Goal: Information Seeking & Learning: Learn about a topic

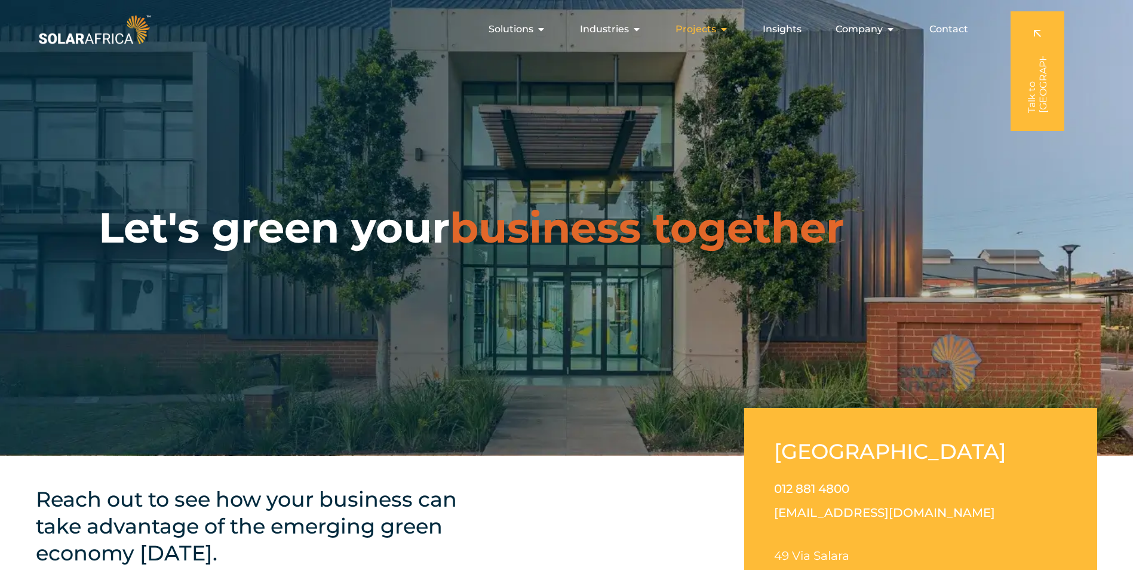
click at [728, 28] on icon "Menu" at bounding box center [724, 29] width 10 height 10
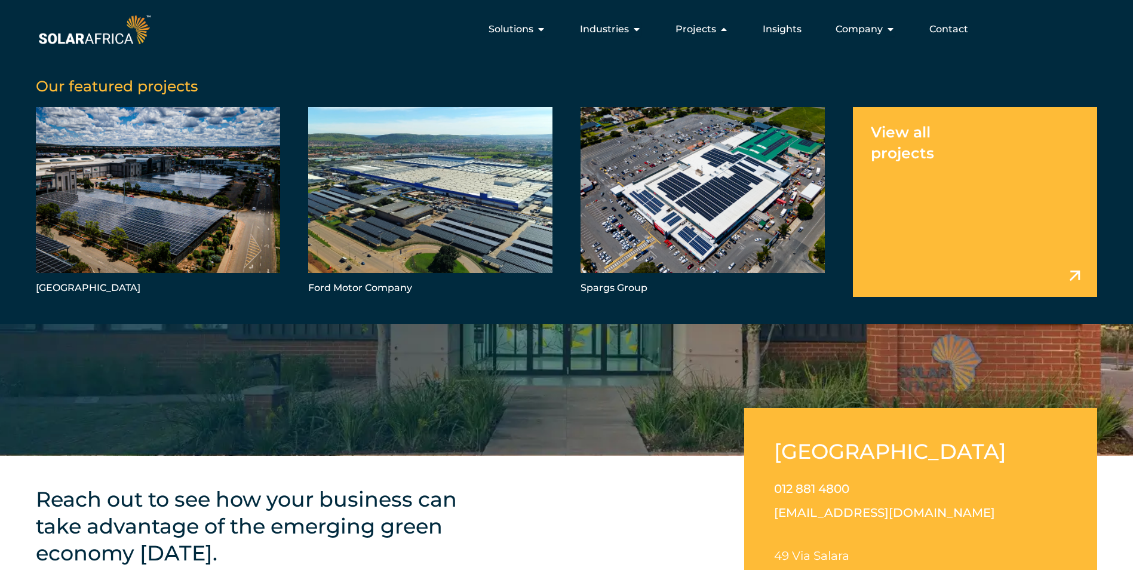
click at [962, 143] on link "Menu" at bounding box center [975, 201] width 244 height 189
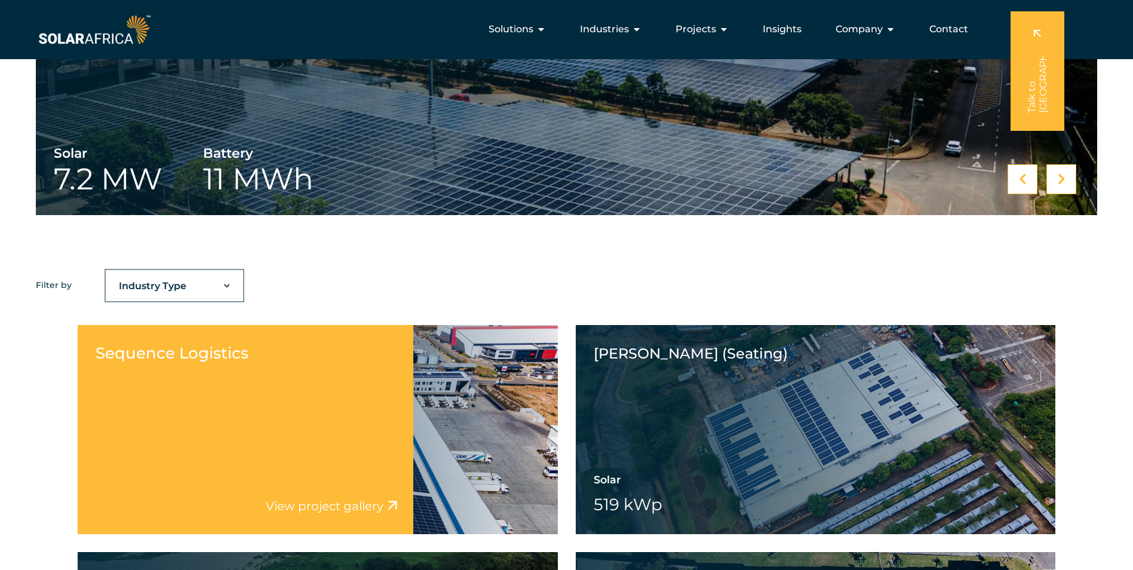
scroll to position [478, 0]
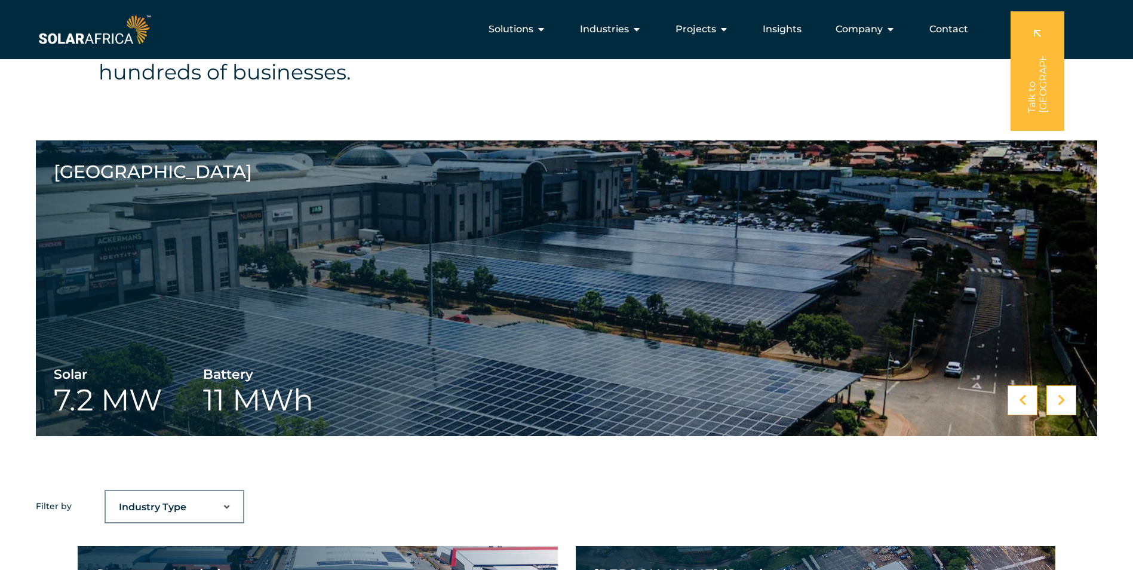
drag, startPoint x: 541, startPoint y: 35, endPoint x: 514, endPoint y: 49, distance: 30.4
click at [490, 93] on div "Our portfolio of clean energy projects brings the power of renewable energy to …" at bounding box center [566, 59] width 1133 height 162
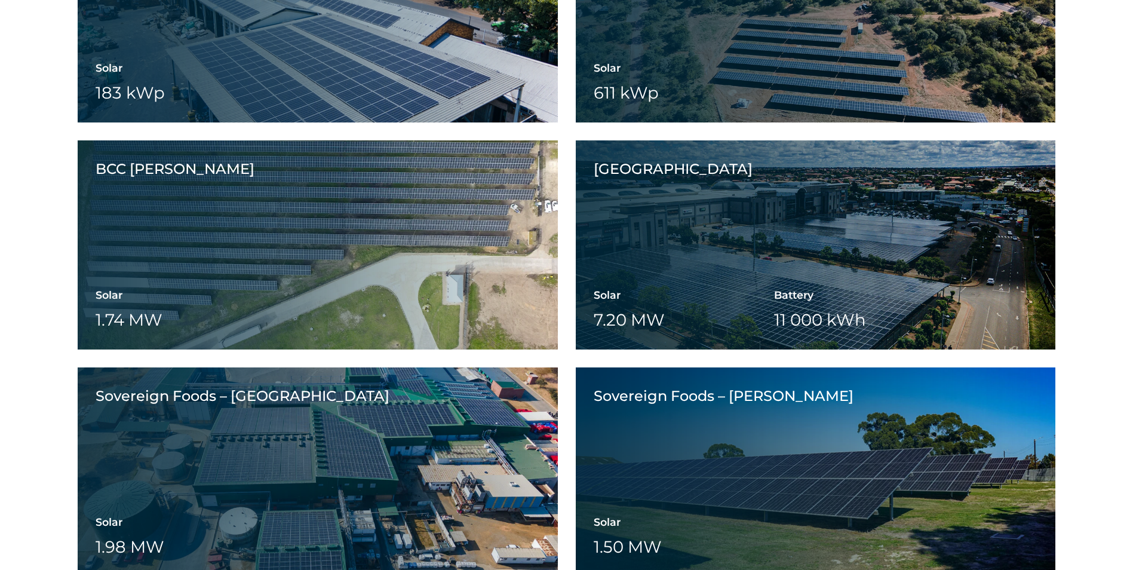
scroll to position [2627, 0]
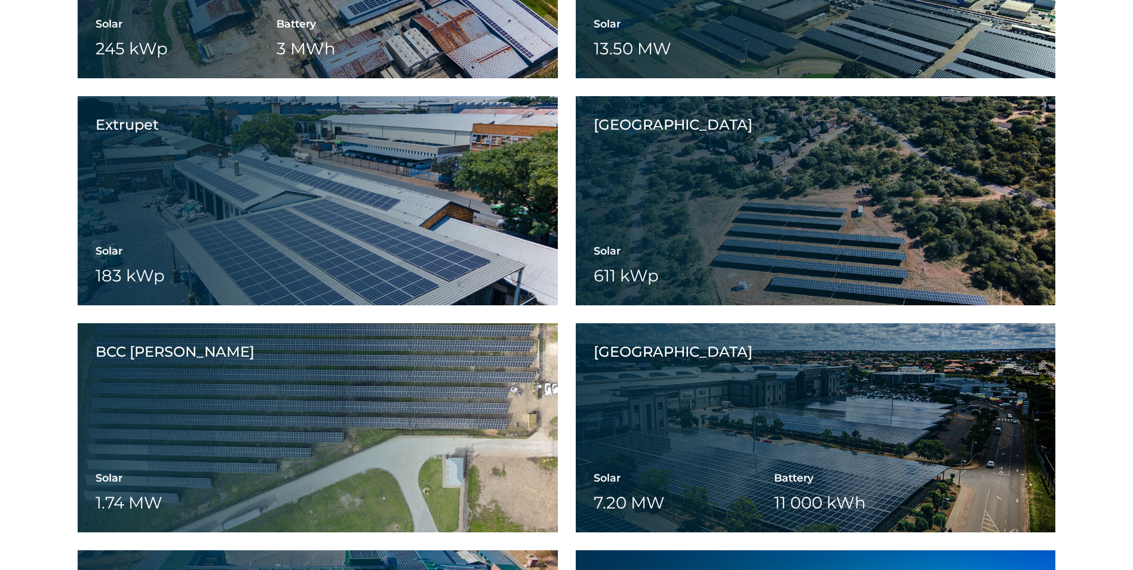
scroll to position [2328, 0]
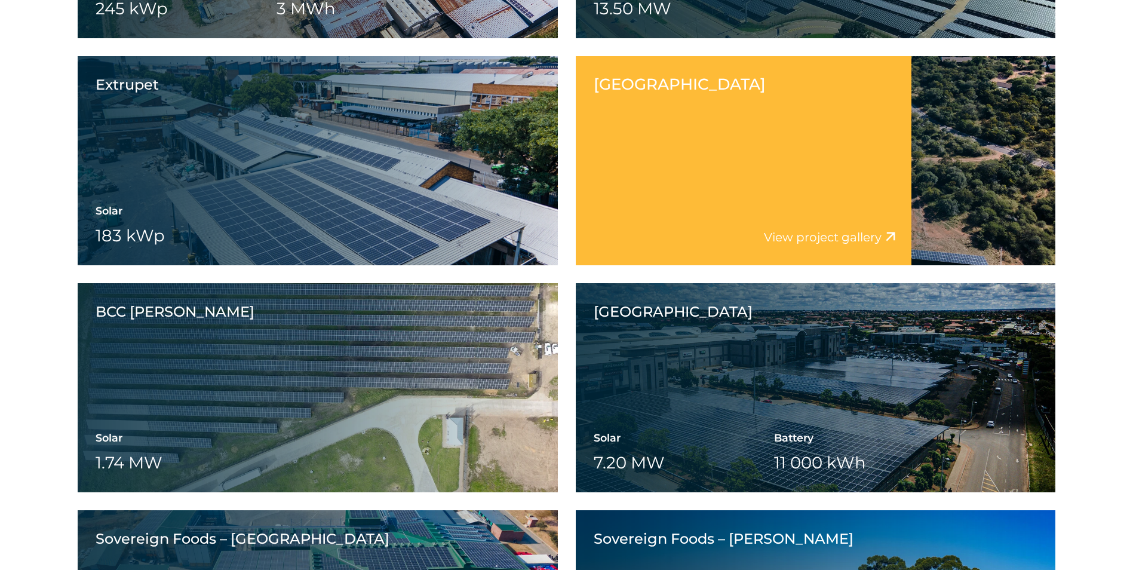
click at [832, 225] on div "View project video View project gallery" at bounding box center [744, 243] width 336 height 44
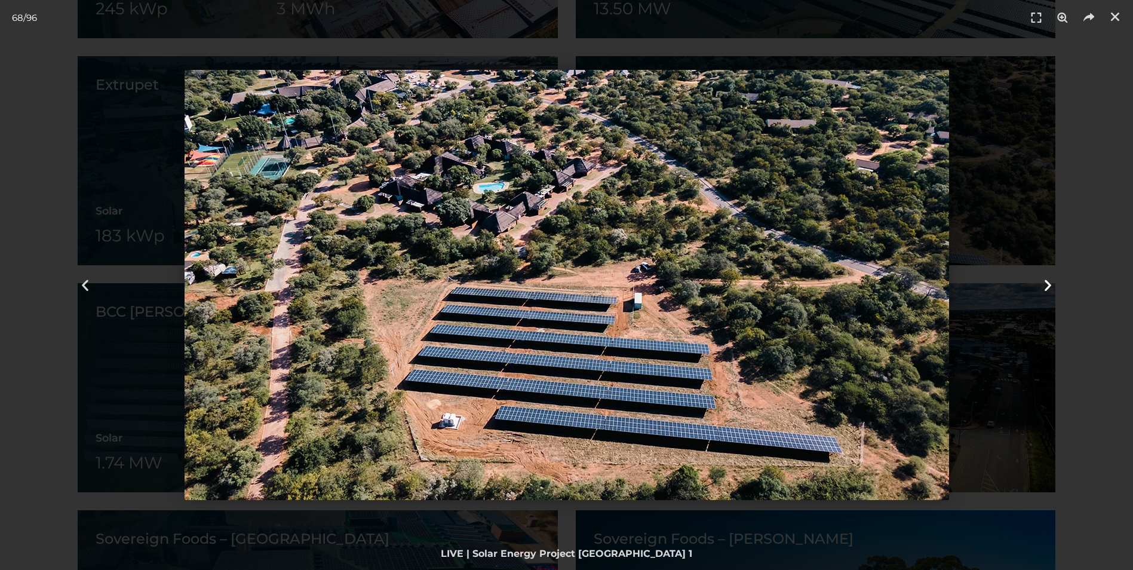
click at [1041, 280] on icon "Next slide" at bounding box center [1047, 285] width 15 height 15
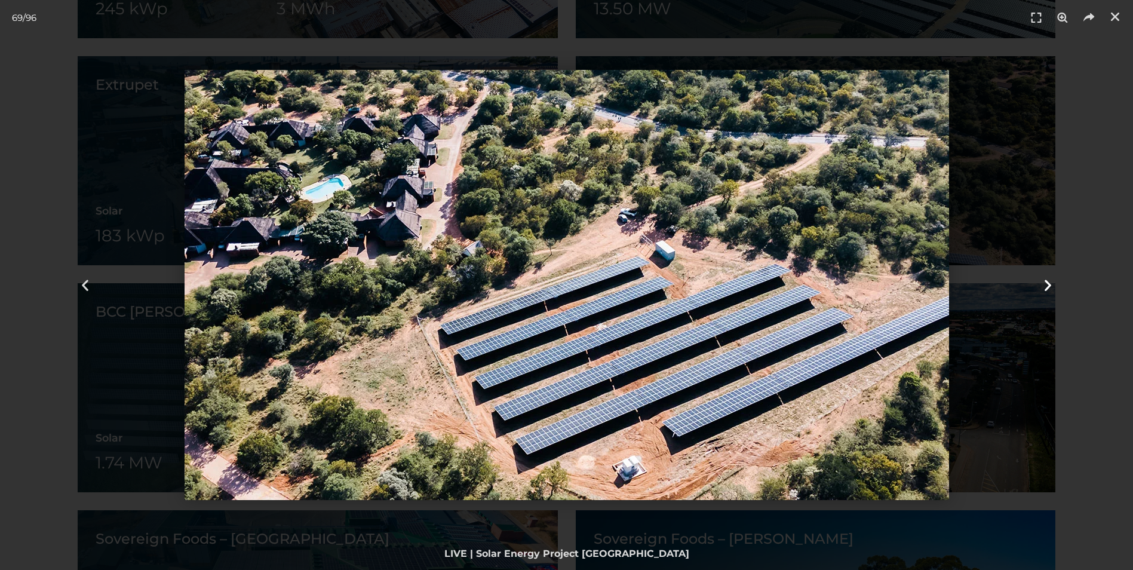
click at [1044, 283] on icon "Next slide" at bounding box center [1047, 285] width 15 height 15
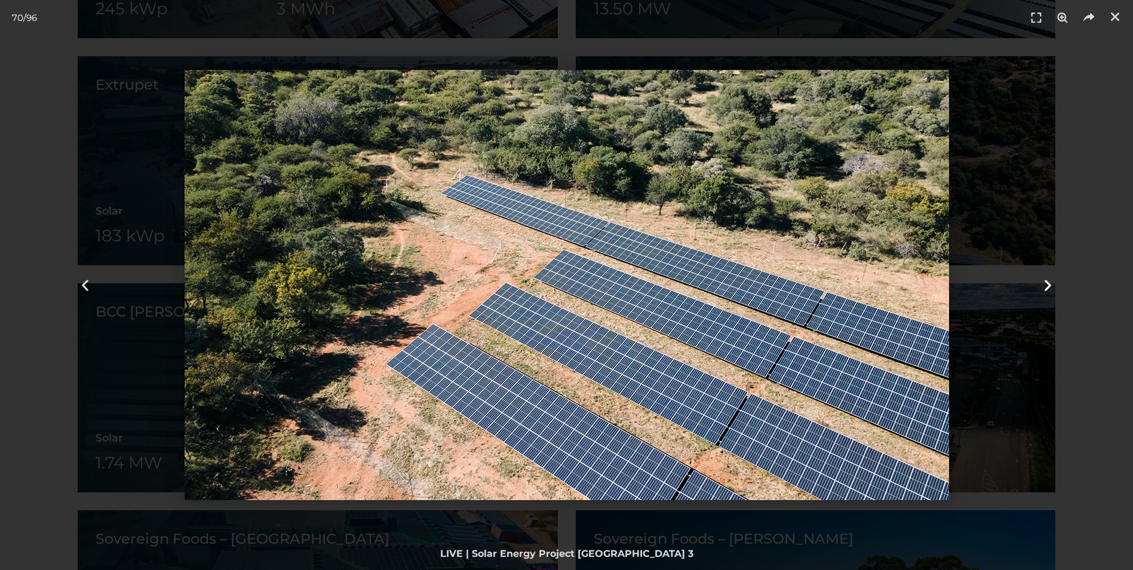
click at [1044, 284] on icon "Next slide" at bounding box center [1047, 285] width 15 height 15
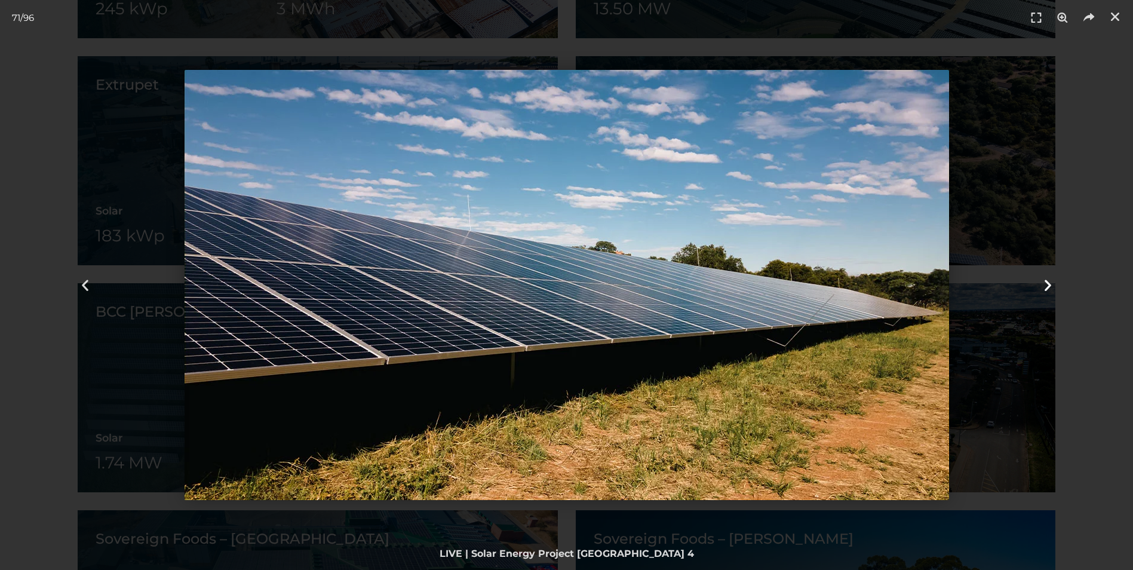
click at [1044, 284] on icon "Next slide" at bounding box center [1047, 285] width 15 height 15
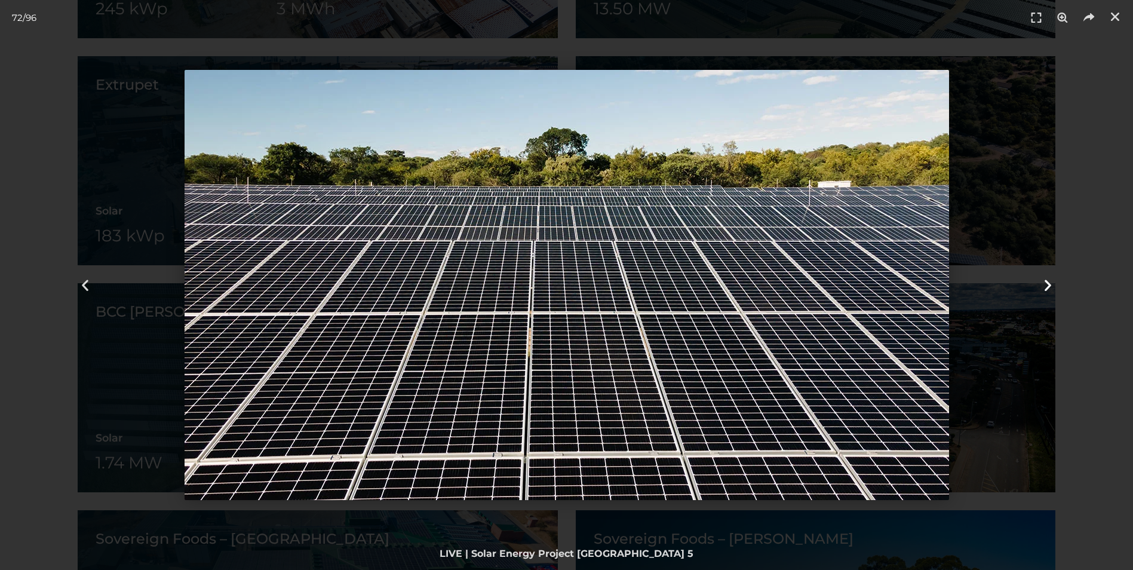
click at [1044, 284] on icon "Next slide" at bounding box center [1047, 285] width 15 height 15
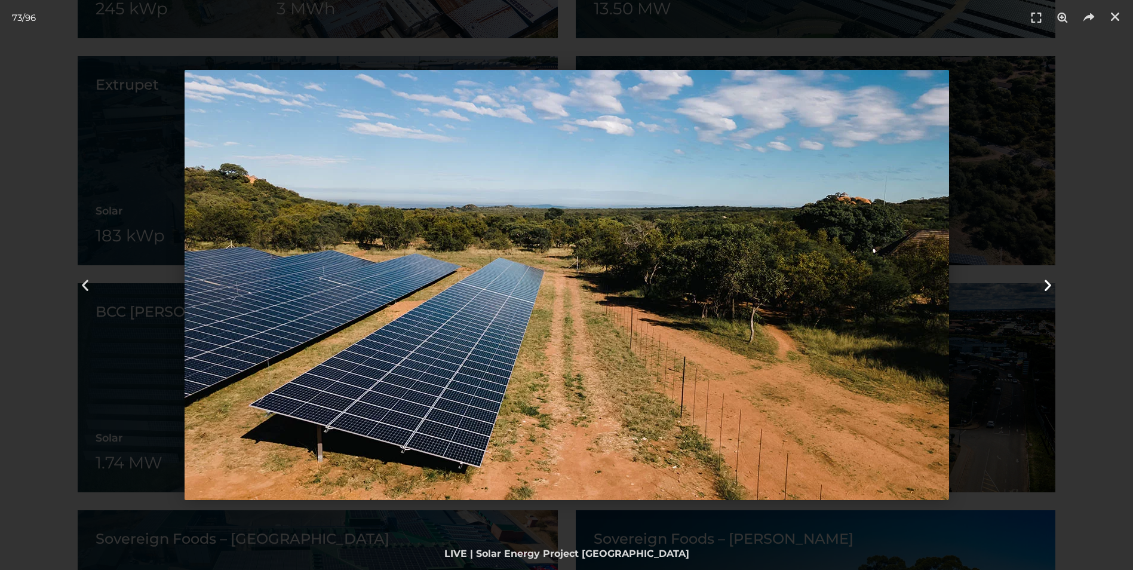
click at [1044, 284] on icon "Next slide" at bounding box center [1047, 285] width 15 height 15
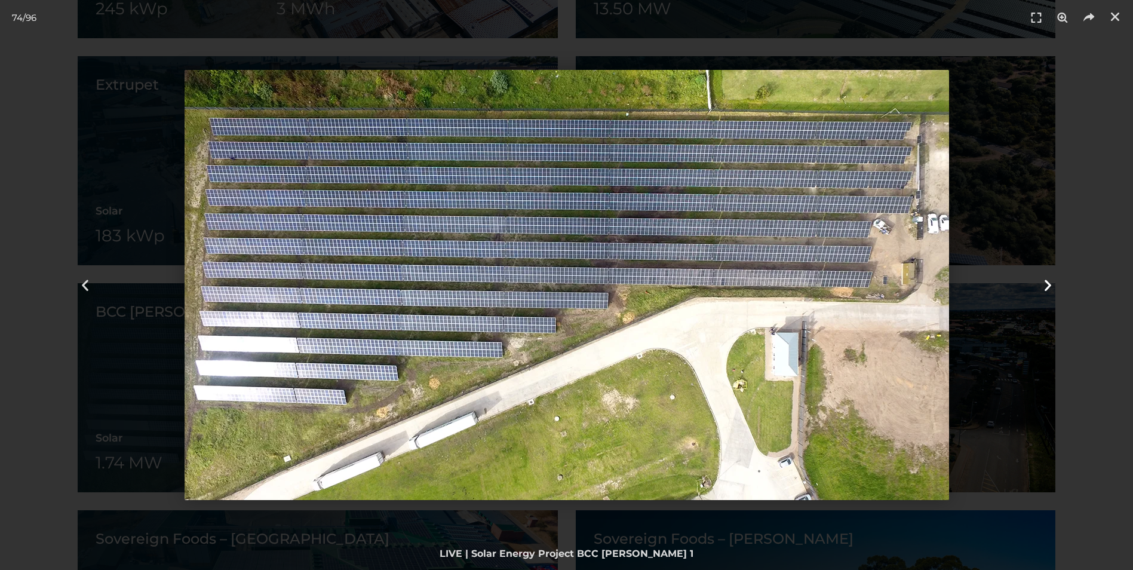
click at [1044, 284] on icon "Next slide" at bounding box center [1047, 285] width 15 height 15
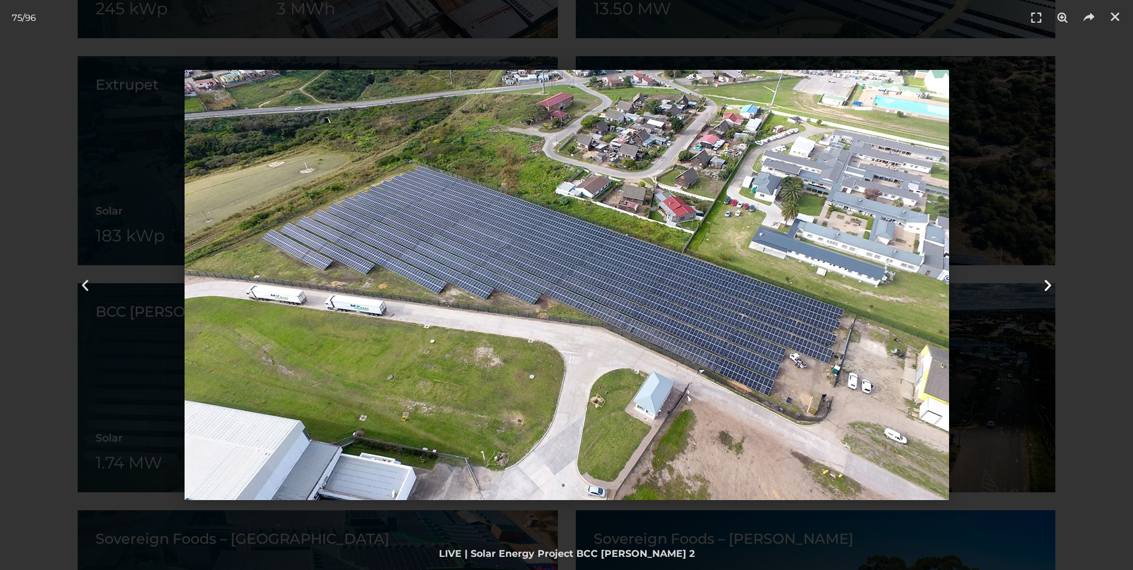
click at [1044, 283] on icon "Next slide" at bounding box center [1047, 285] width 15 height 15
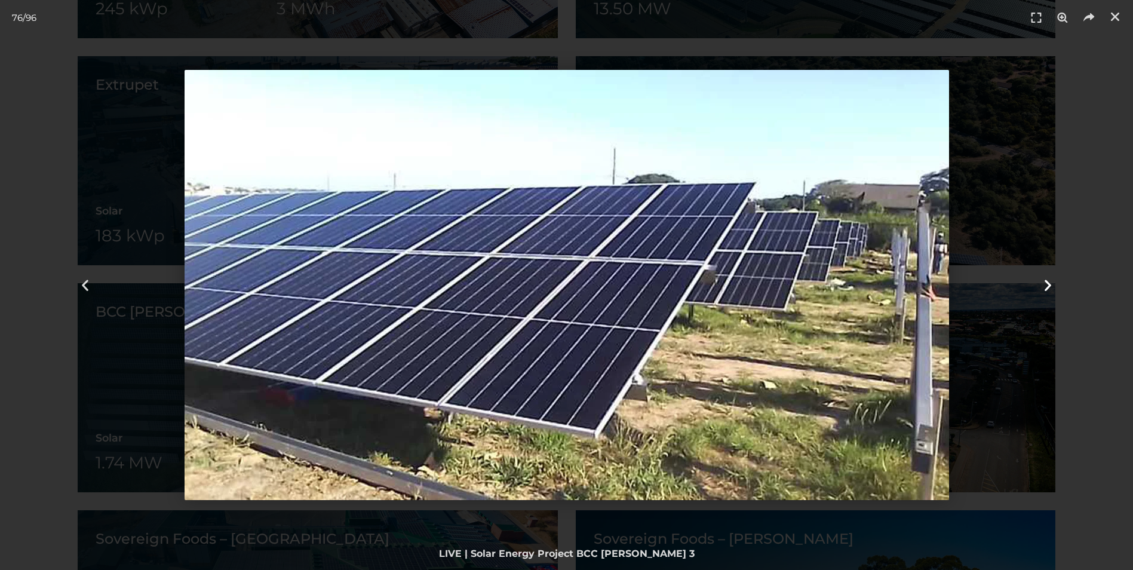
click at [1044, 283] on icon "Next slide" at bounding box center [1047, 285] width 15 height 15
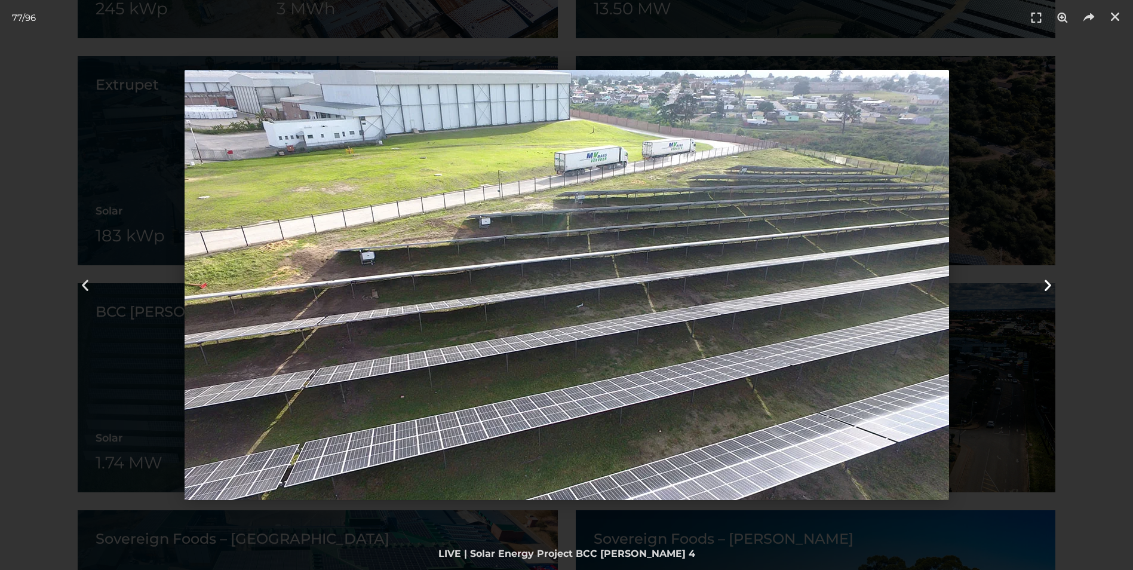
click at [1044, 283] on icon "Next slide" at bounding box center [1047, 285] width 15 height 15
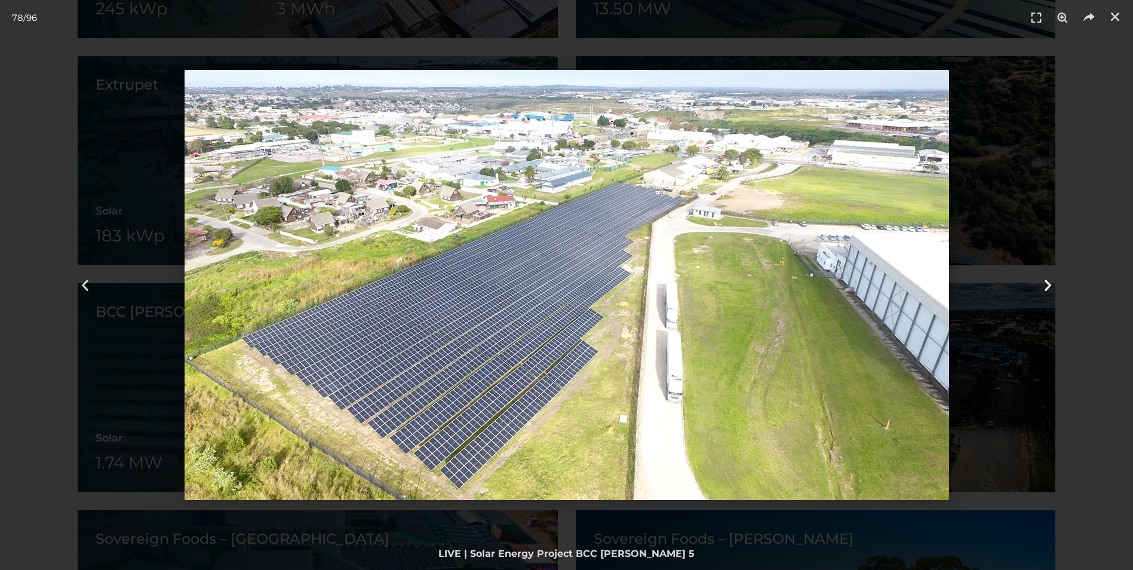
click at [1044, 283] on icon "Next slide" at bounding box center [1047, 285] width 15 height 15
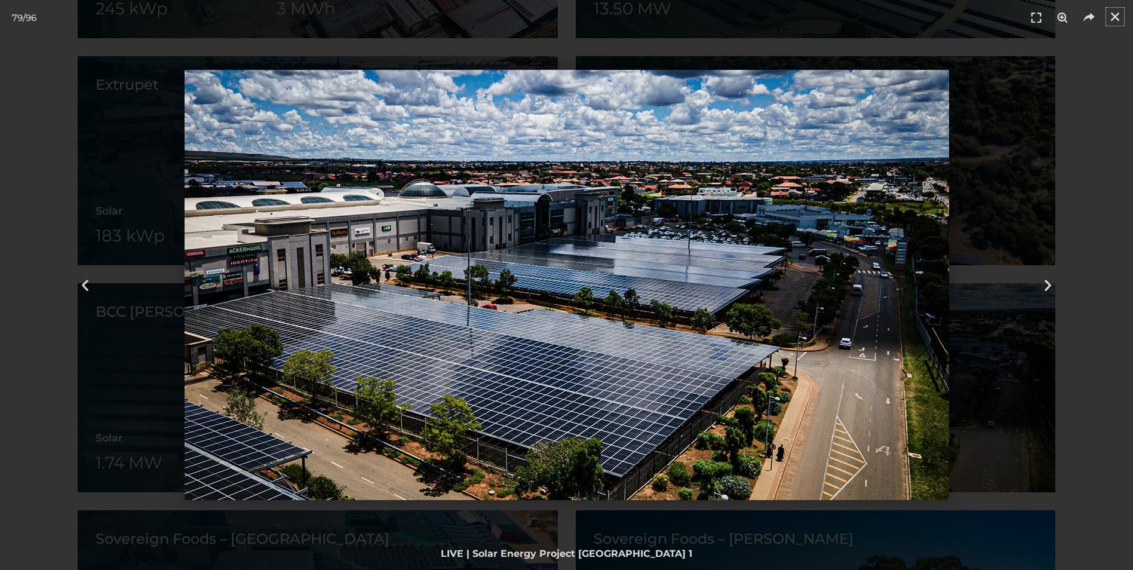
drag, startPoint x: 1110, startPoint y: 21, endPoint x: 1108, endPoint y: 60, distance: 38.9
click at [1110, 21] on icon "Close (Esc)" at bounding box center [1115, 17] width 12 height 12
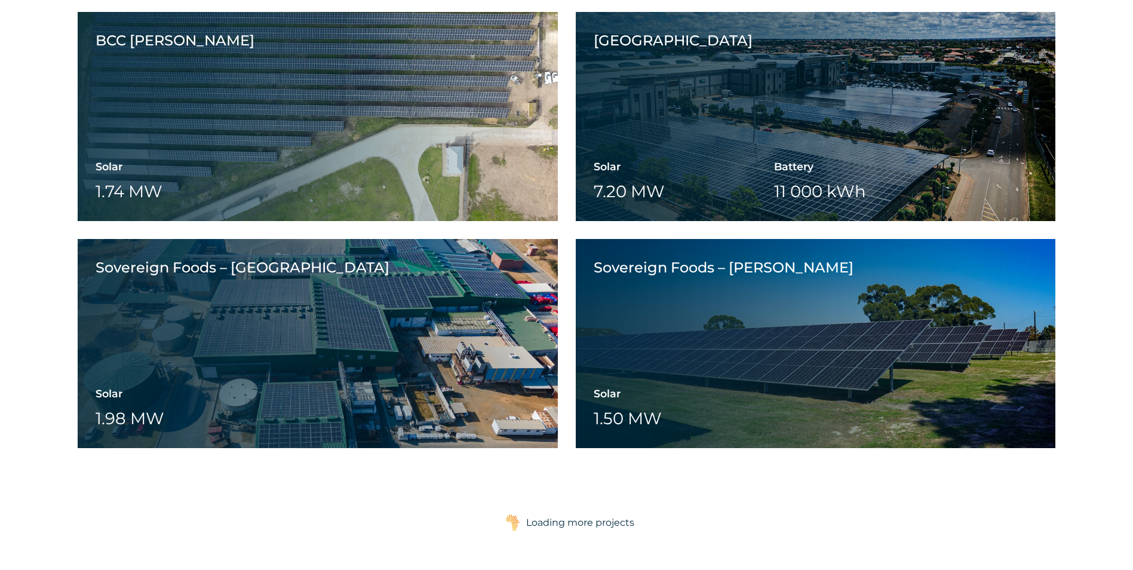
scroll to position [2627, 0]
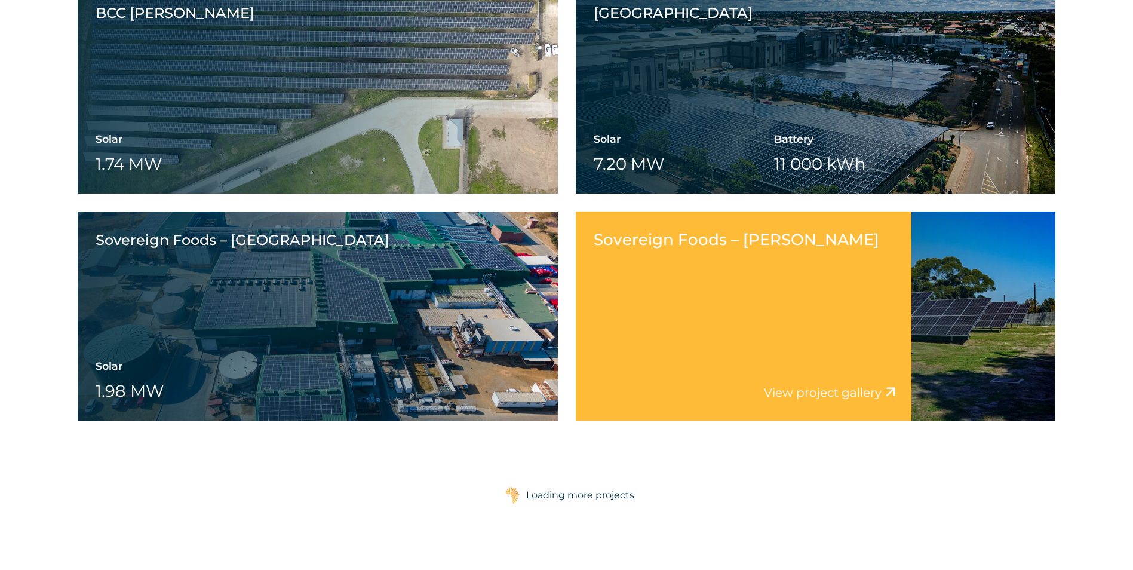
click at [820, 381] on div "View project video View project gallery" at bounding box center [744, 399] width 336 height 44
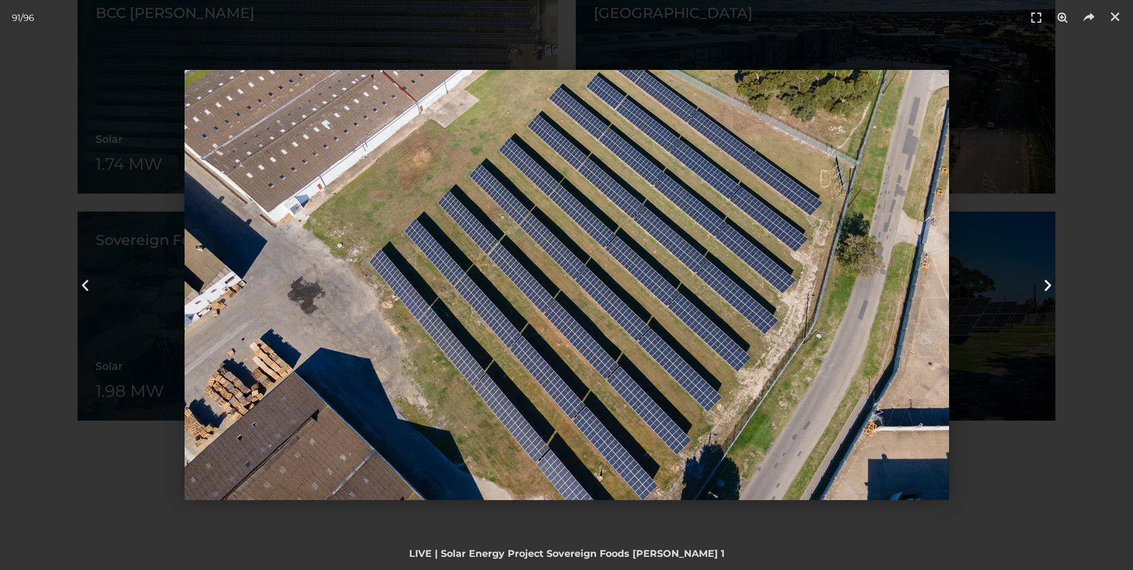
click at [1045, 279] on icon "Next slide" at bounding box center [1047, 285] width 15 height 15
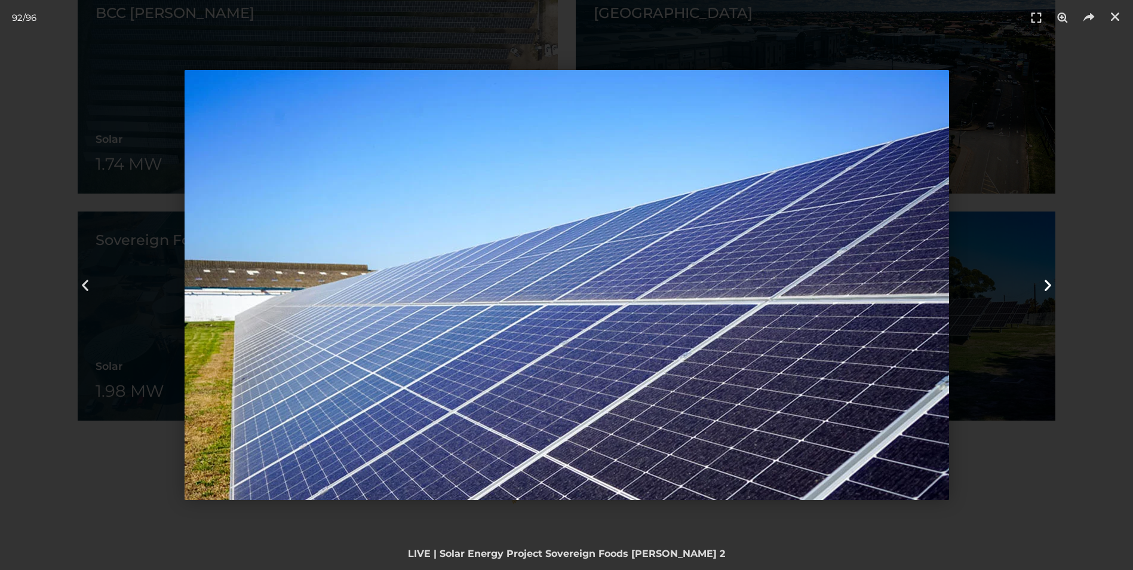
click at [1053, 282] on icon "Next slide" at bounding box center [1047, 285] width 15 height 15
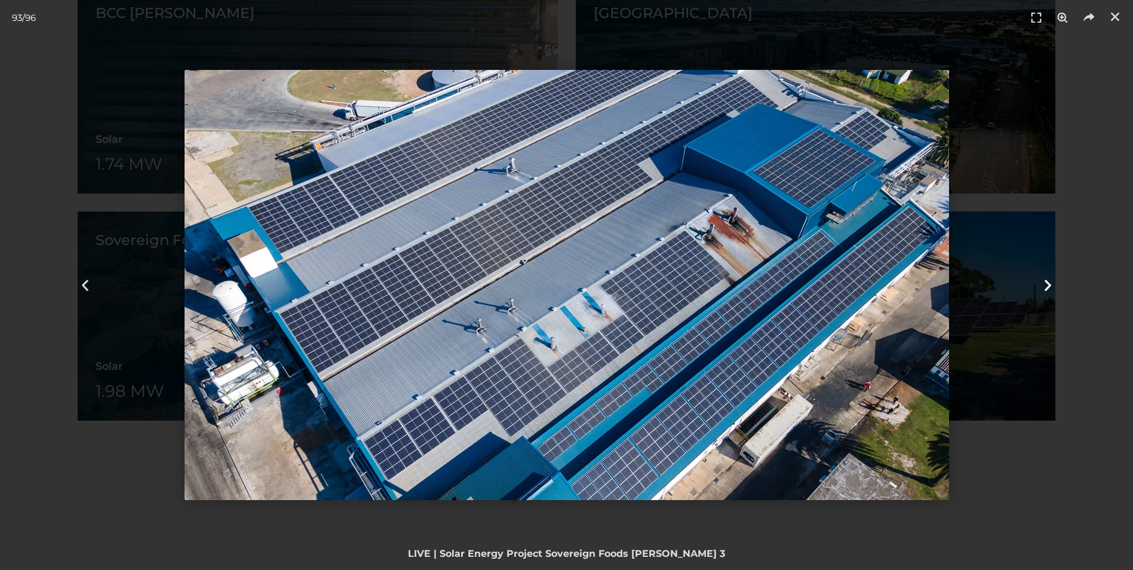
click at [1054, 282] on icon "Next slide" at bounding box center [1047, 285] width 15 height 15
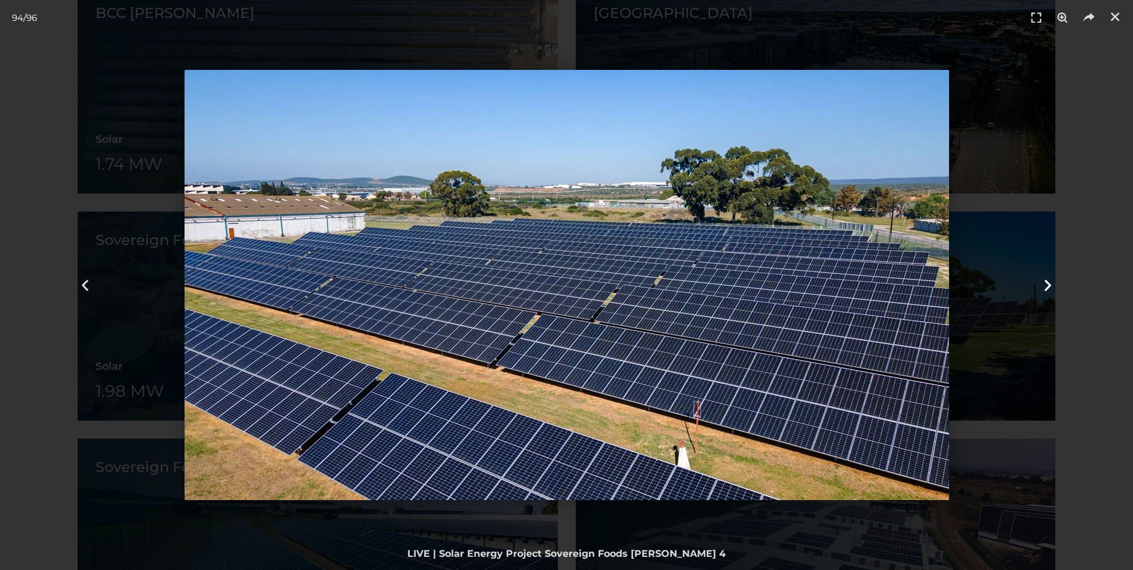
click at [1054, 282] on icon "Next slide" at bounding box center [1047, 285] width 15 height 15
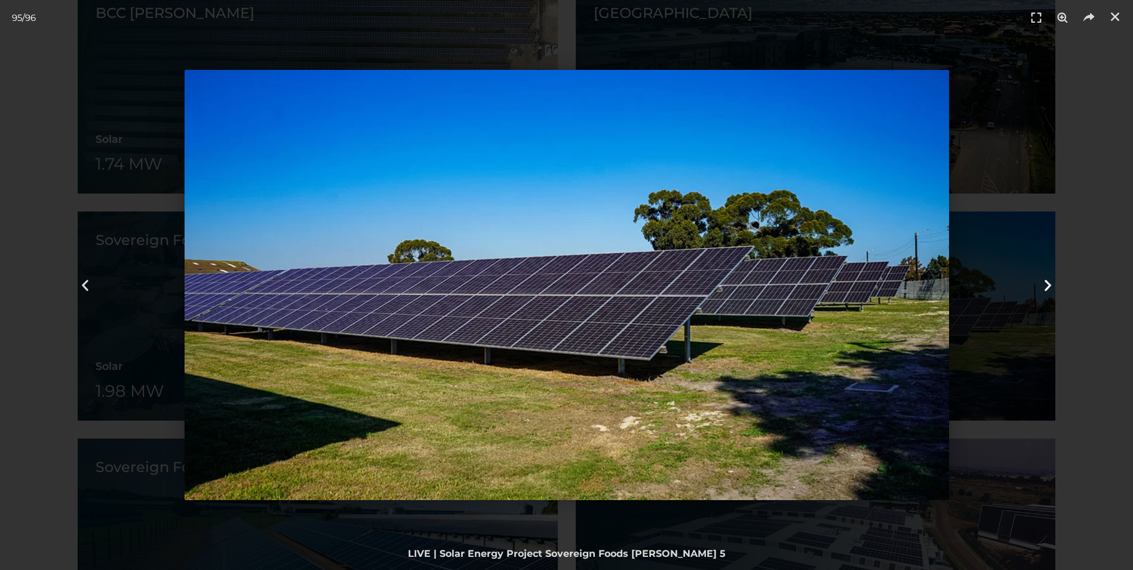
click at [1054, 282] on icon "Next slide" at bounding box center [1047, 285] width 15 height 15
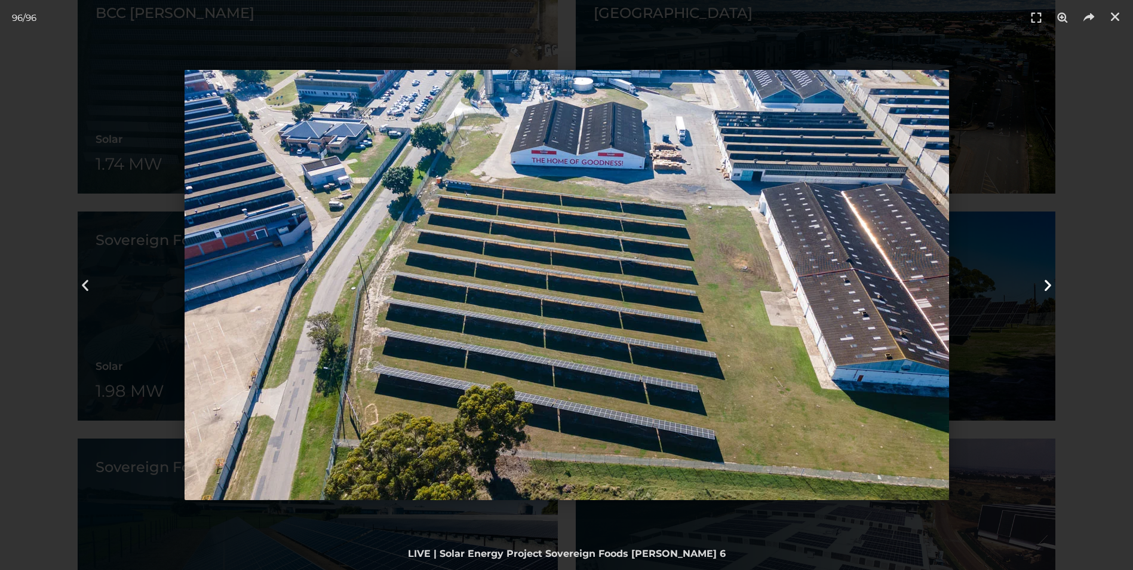
click at [1054, 282] on icon "Next slide" at bounding box center [1047, 285] width 15 height 15
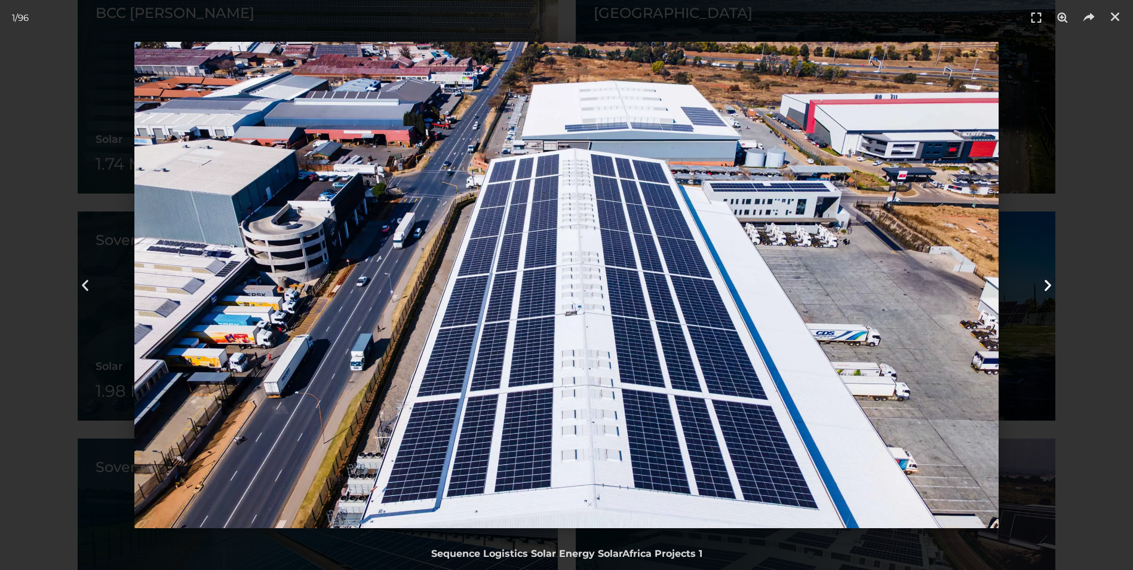
click at [1054, 282] on icon "Next slide" at bounding box center [1047, 285] width 15 height 15
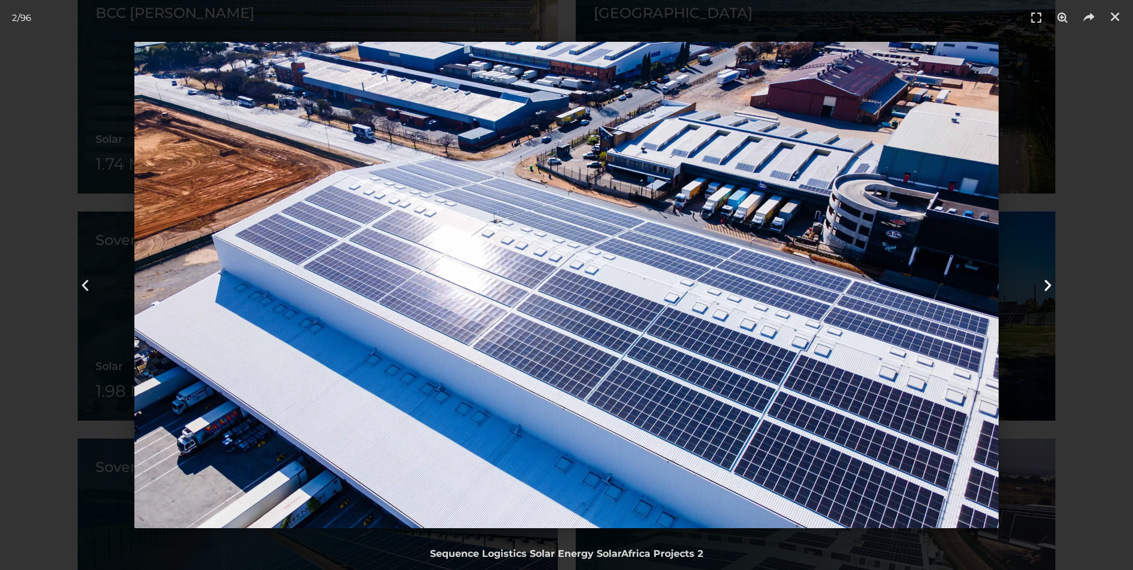
click at [1054, 282] on icon "Next slide" at bounding box center [1047, 285] width 15 height 15
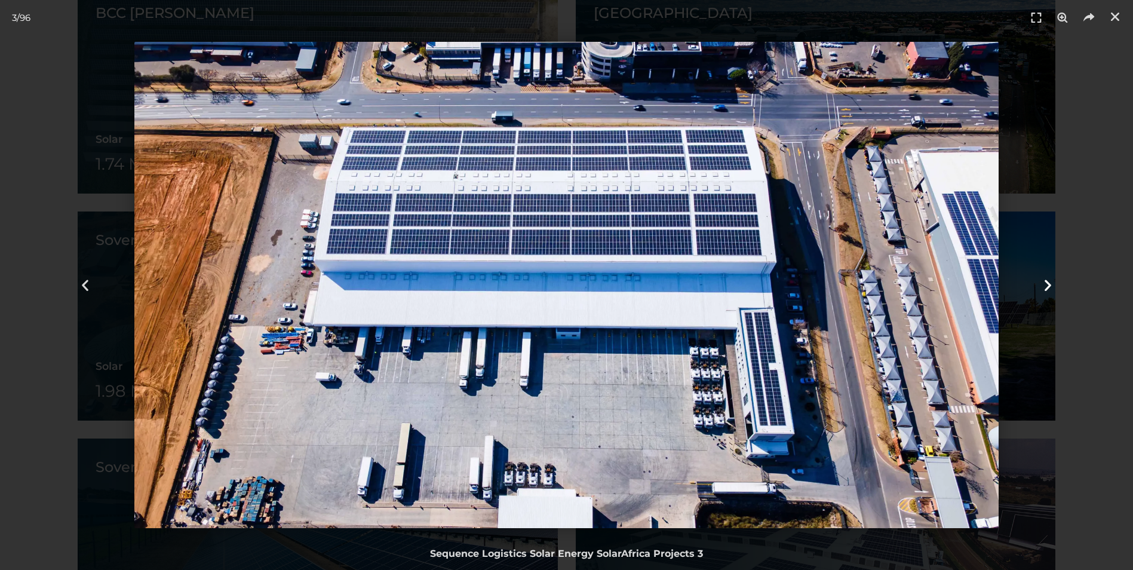
click at [1054, 282] on icon "Next slide" at bounding box center [1047, 285] width 15 height 15
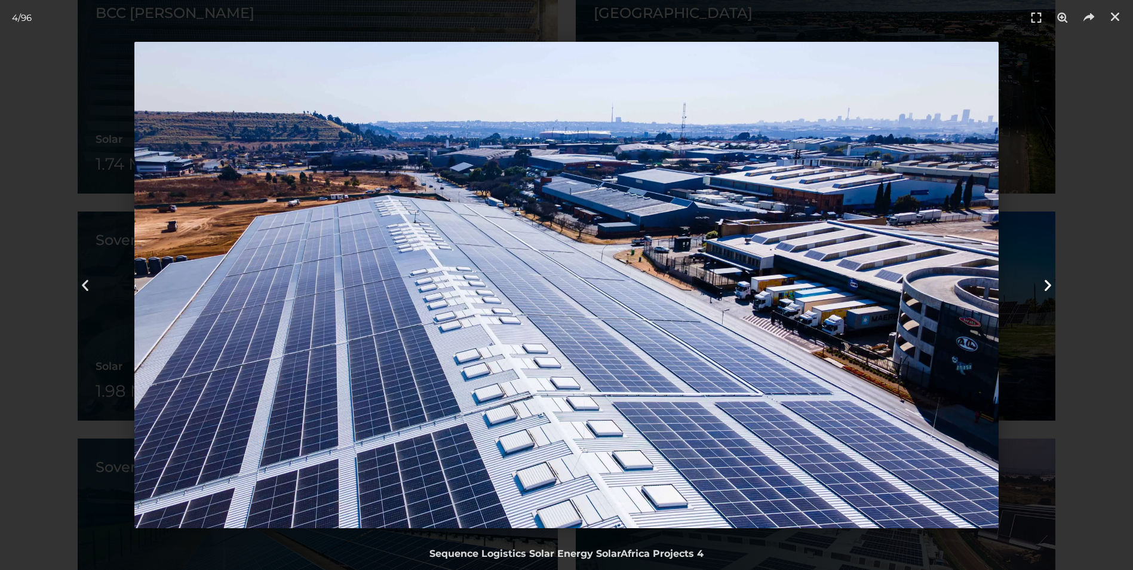
click at [1054, 282] on icon "Next slide" at bounding box center [1047, 285] width 15 height 15
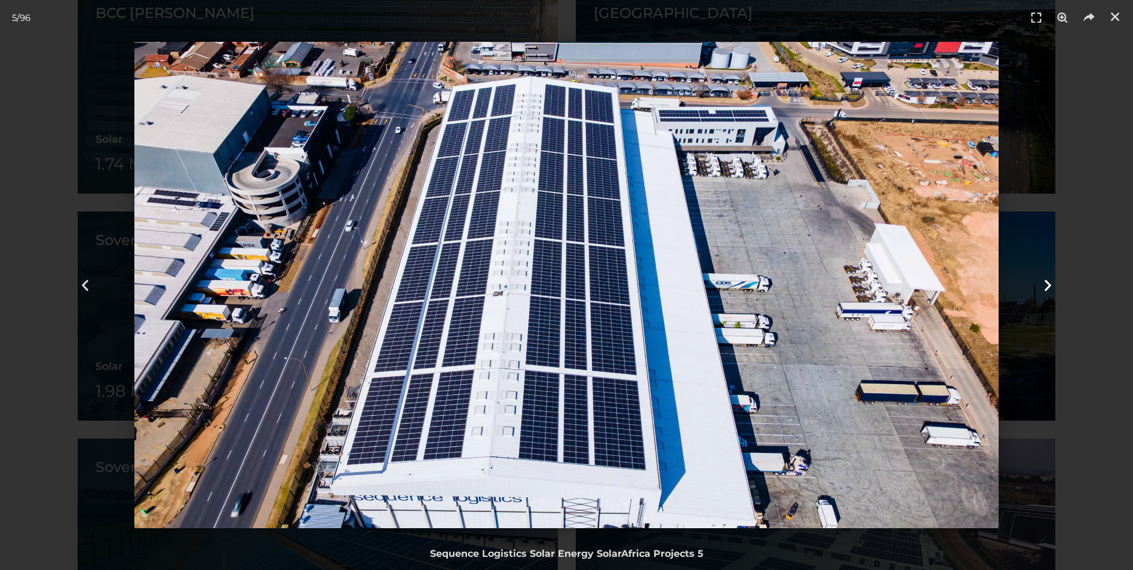
click at [1054, 282] on icon "Next slide" at bounding box center [1047, 285] width 15 height 15
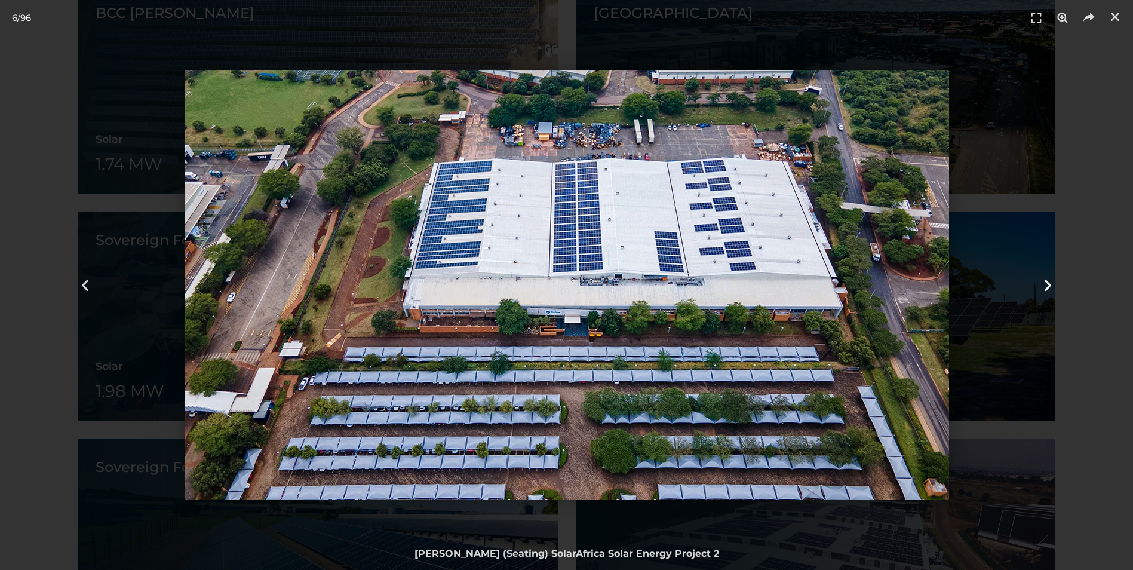
click at [1054, 282] on icon "Next slide" at bounding box center [1047, 285] width 15 height 15
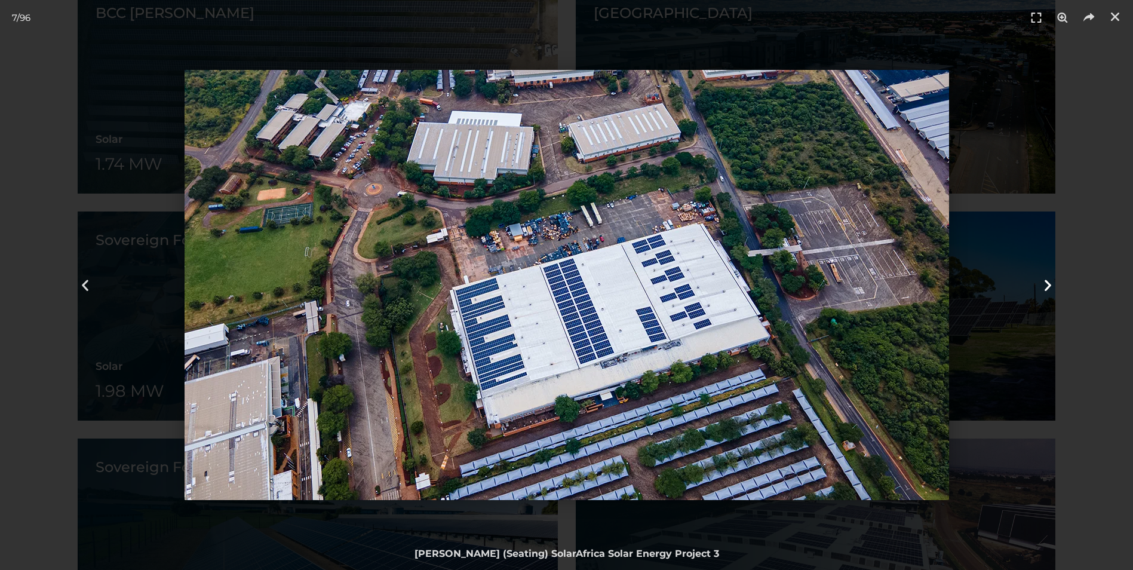
click at [1054, 282] on icon "Next slide" at bounding box center [1047, 285] width 15 height 15
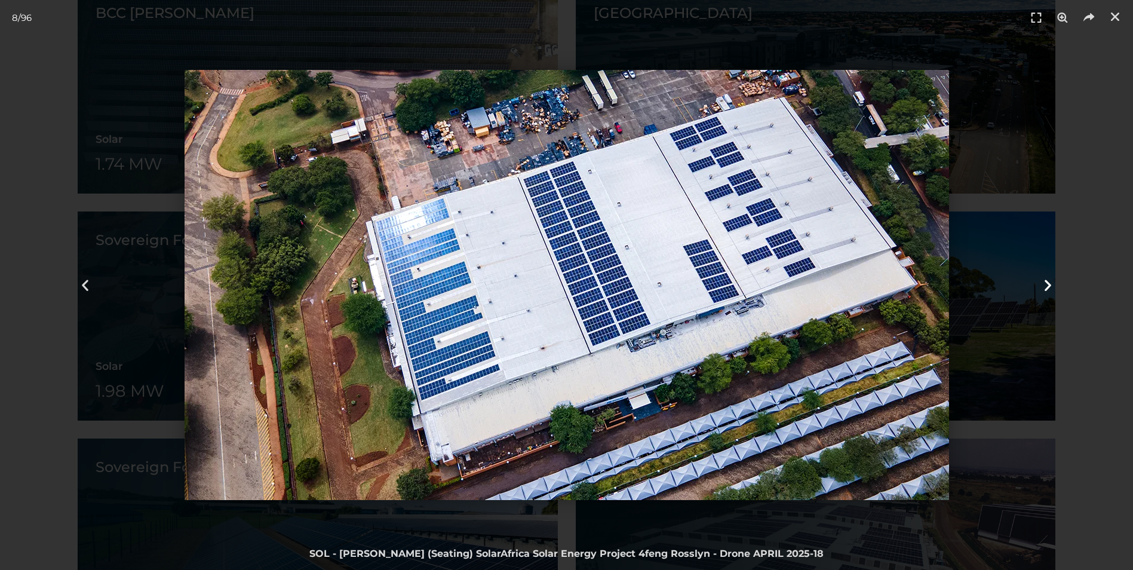
click at [1054, 282] on icon "Next slide" at bounding box center [1047, 285] width 15 height 15
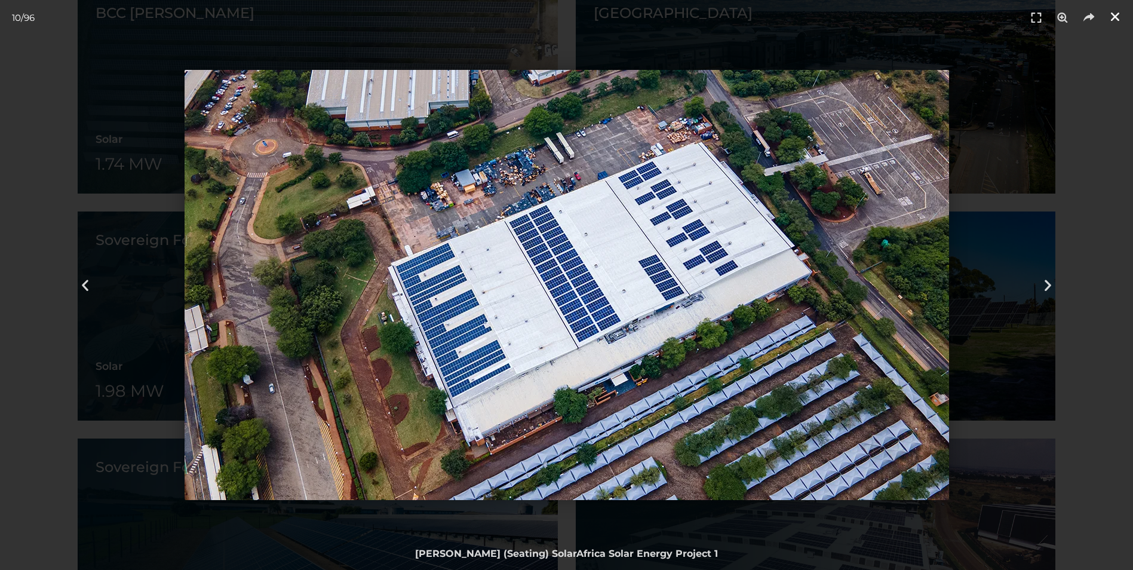
click at [1111, 20] on icon "Close (Esc)" at bounding box center [1115, 17] width 12 height 12
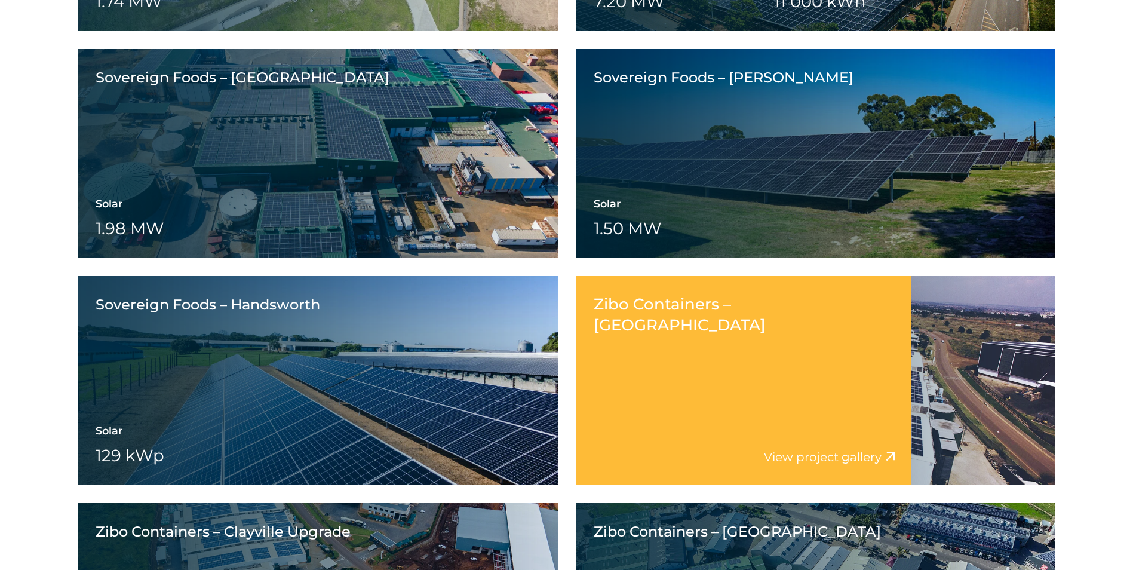
scroll to position [2866, 0]
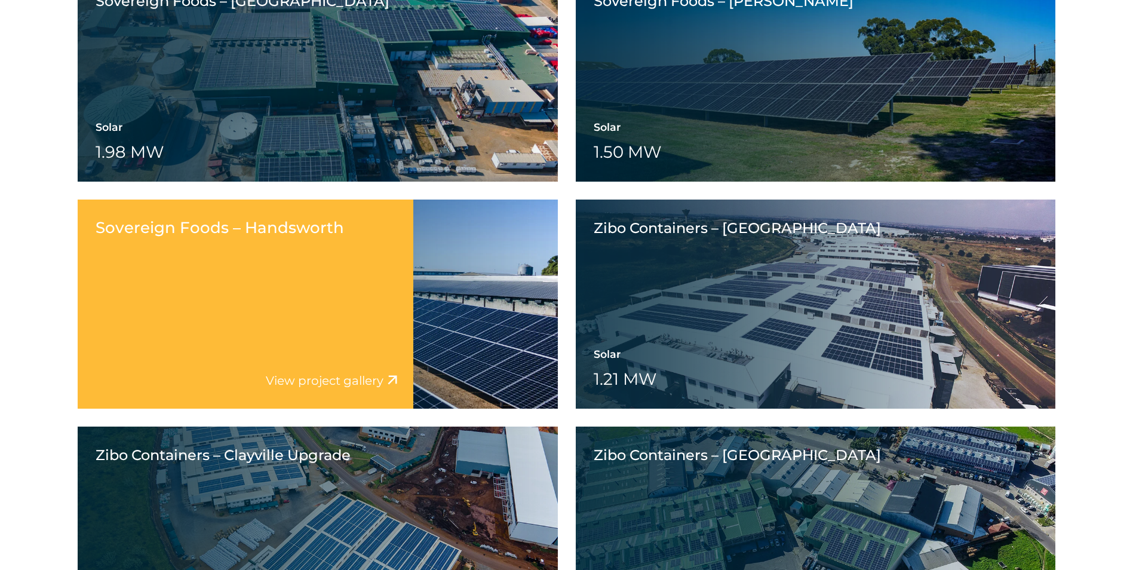
click at [311, 379] on link "View project gallery" at bounding box center [325, 380] width 118 height 14
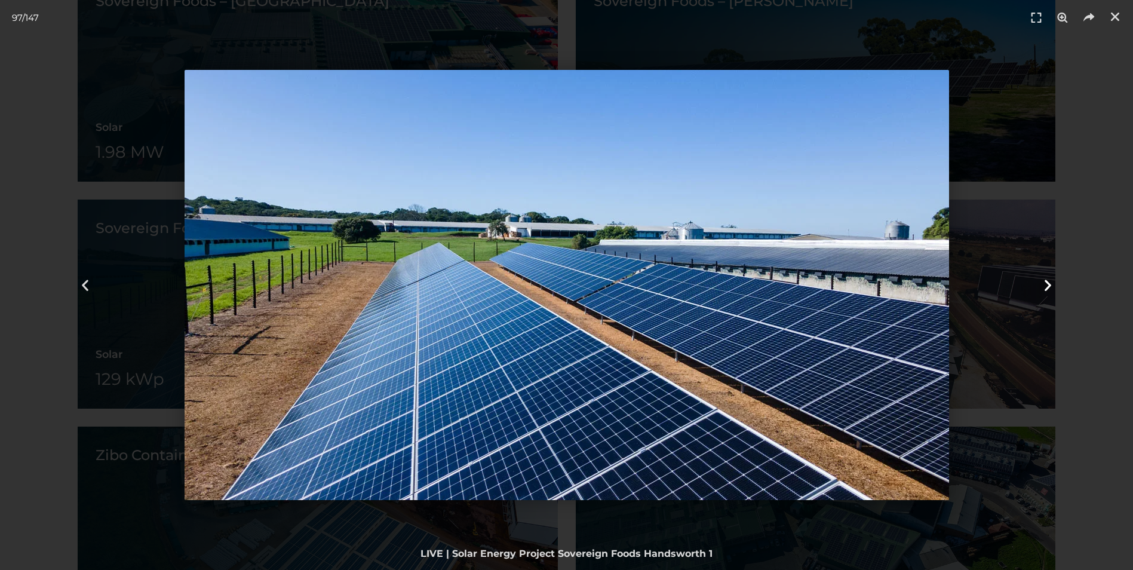
click at [1044, 282] on icon "Next slide" at bounding box center [1047, 285] width 15 height 15
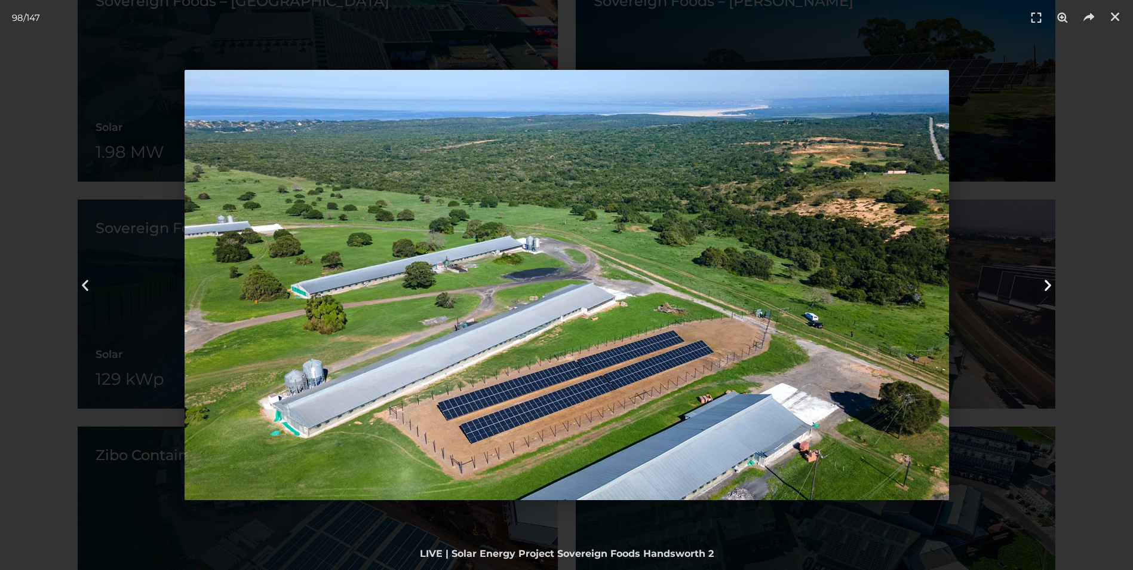
click at [1044, 282] on icon "Next slide" at bounding box center [1047, 285] width 15 height 15
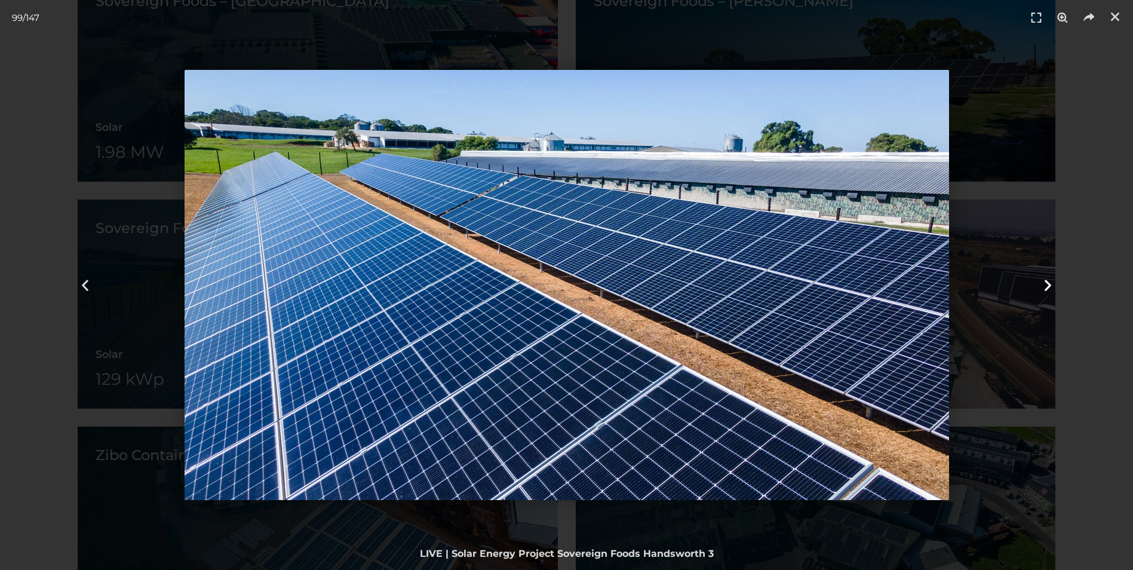
click at [1044, 282] on icon "Next slide" at bounding box center [1047, 285] width 15 height 15
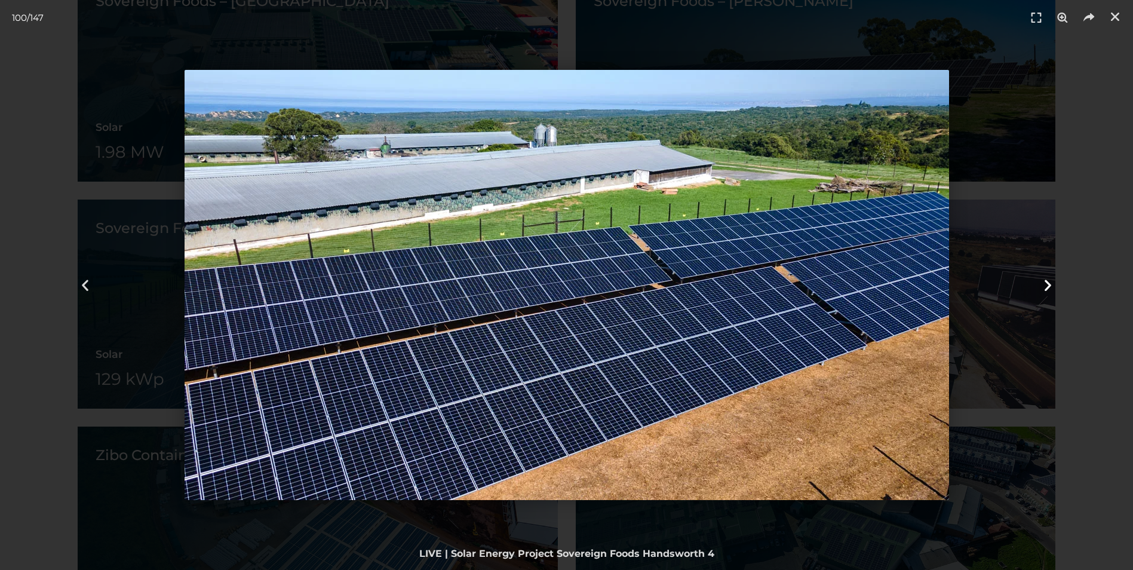
click at [1044, 282] on icon "Next slide" at bounding box center [1047, 285] width 15 height 15
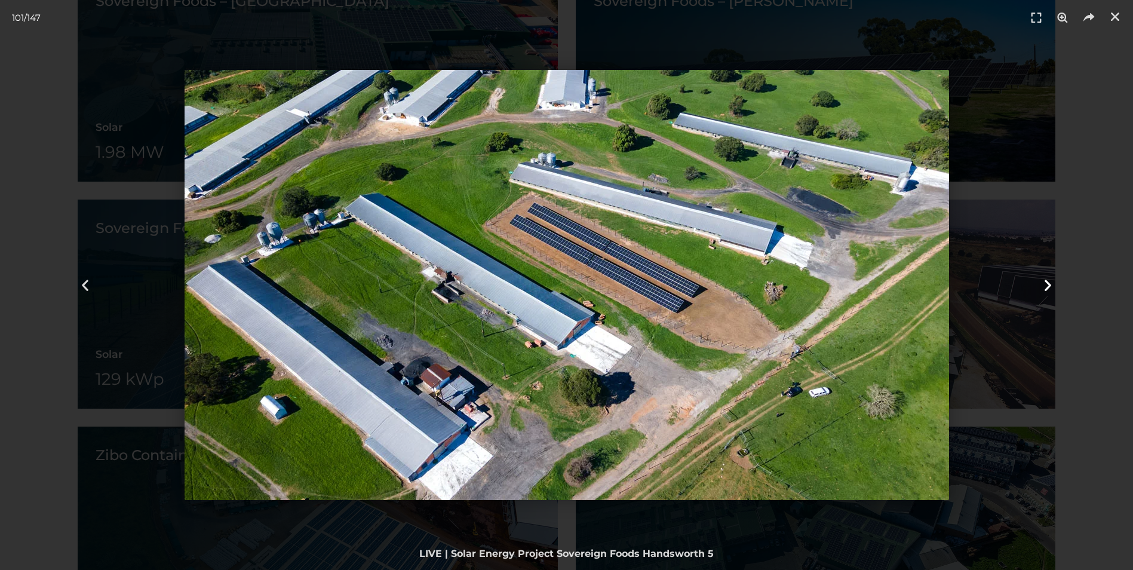
click at [1044, 282] on icon "Next slide" at bounding box center [1047, 285] width 15 height 15
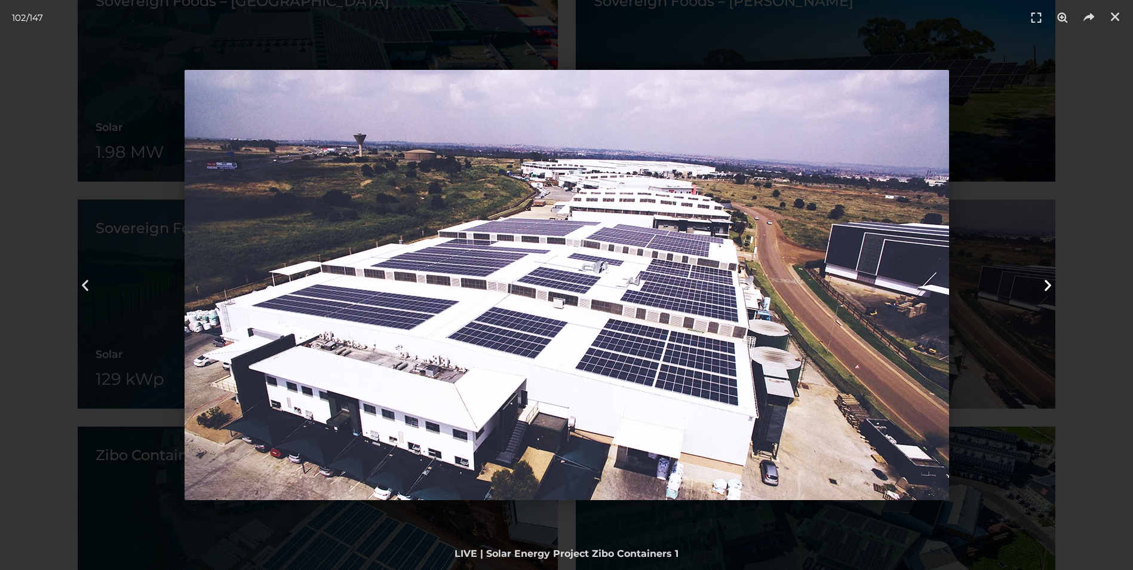
click at [1044, 282] on icon "Next slide" at bounding box center [1047, 285] width 15 height 15
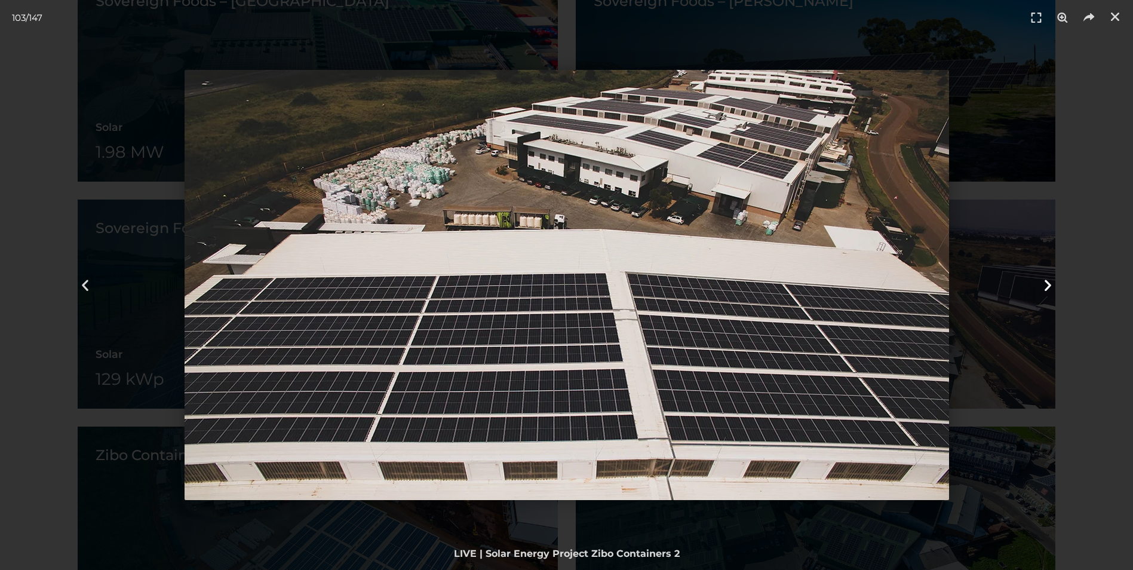
click at [1044, 282] on icon "Next slide" at bounding box center [1047, 285] width 15 height 15
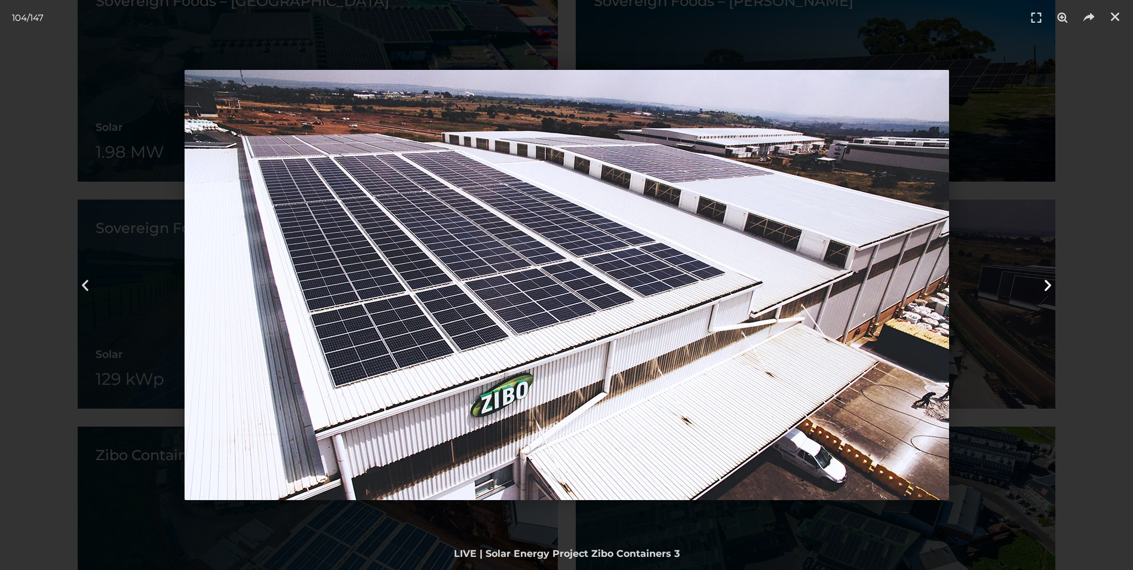
click at [1044, 282] on icon "Next slide" at bounding box center [1047, 285] width 15 height 15
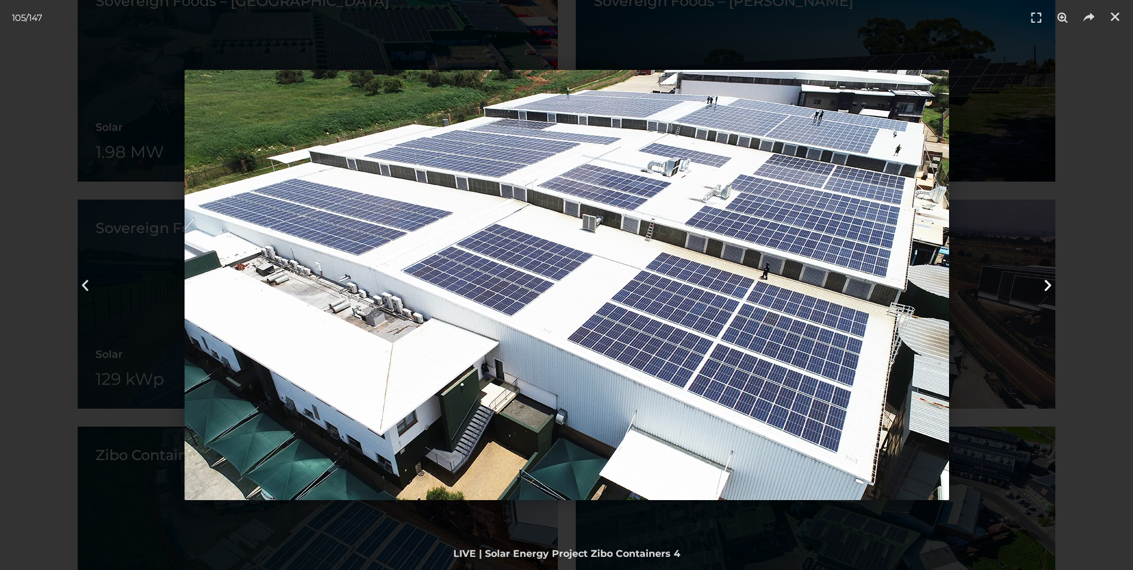
click at [1044, 282] on icon "Next slide" at bounding box center [1047, 285] width 15 height 15
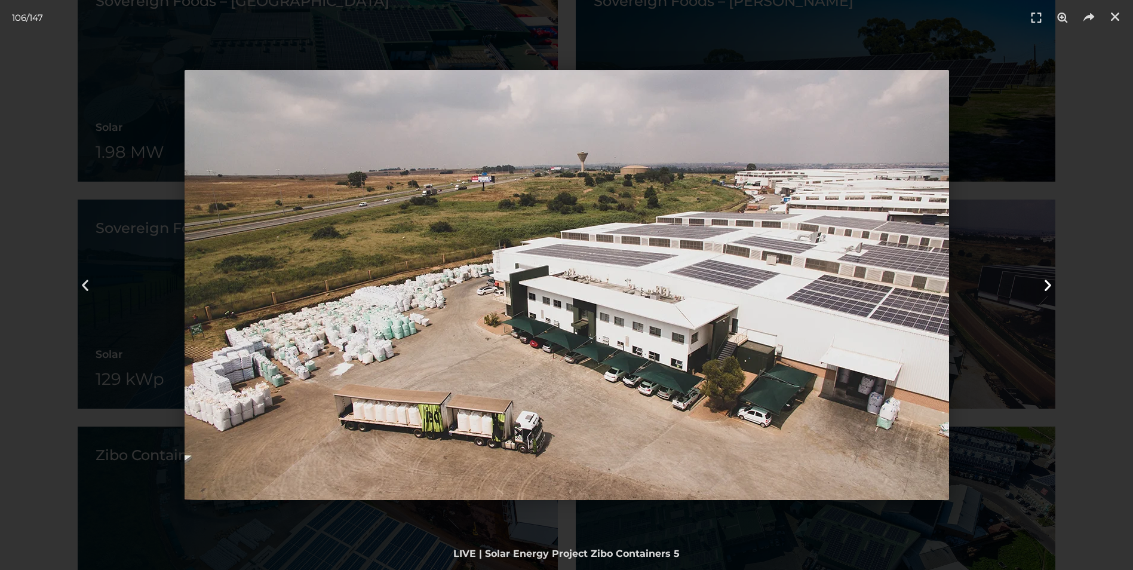
click at [1044, 282] on icon "Next slide" at bounding box center [1047, 285] width 15 height 15
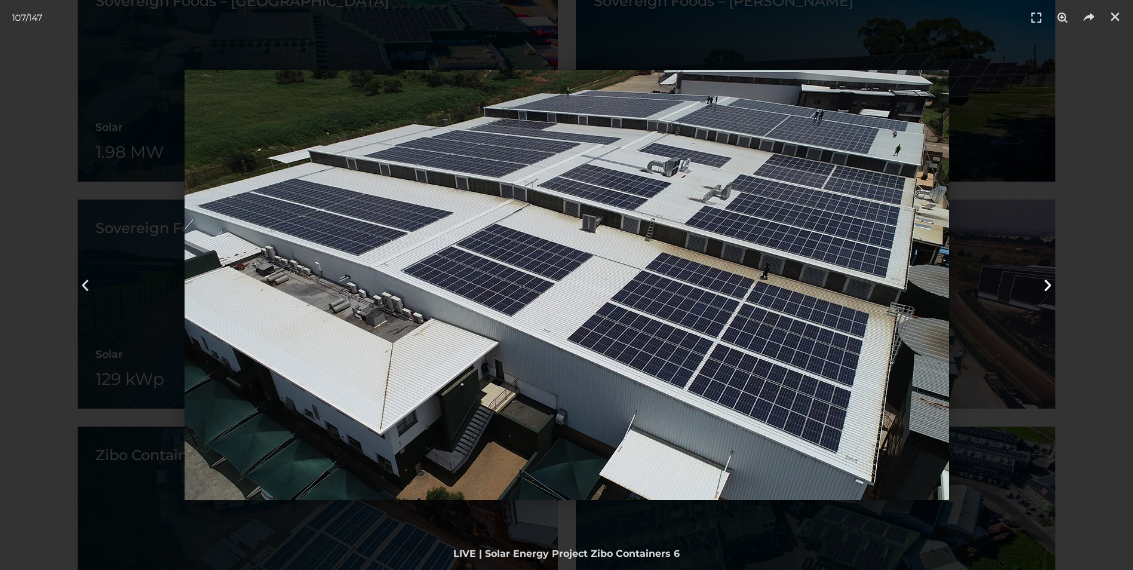
click at [1044, 282] on icon "Next slide" at bounding box center [1047, 285] width 15 height 15
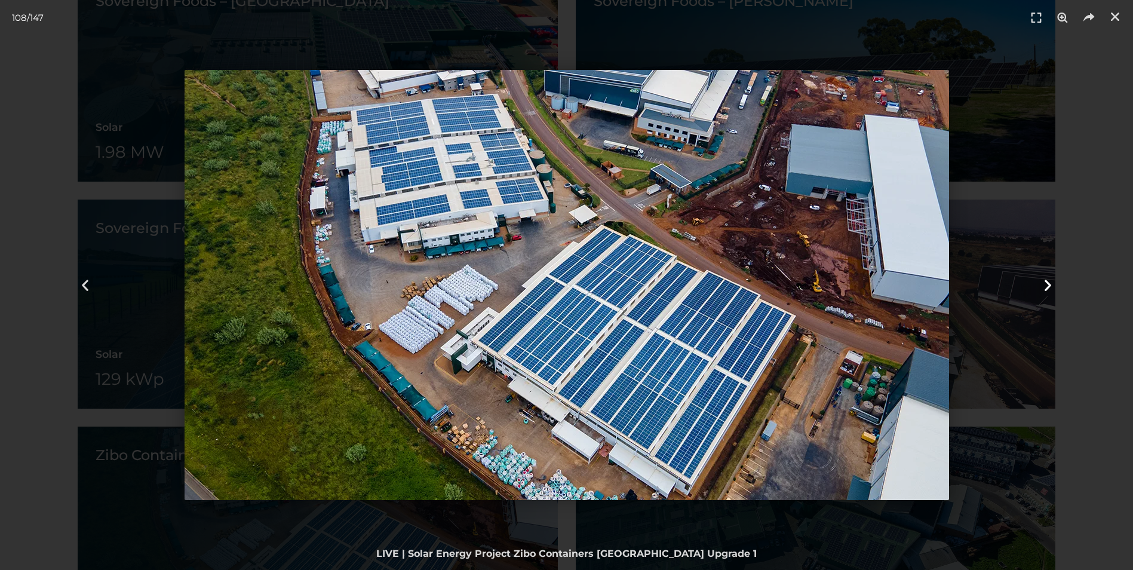
click at [1044, 282] on icon "Next slide" at bounding box center [1047, 285] width 15 height 15
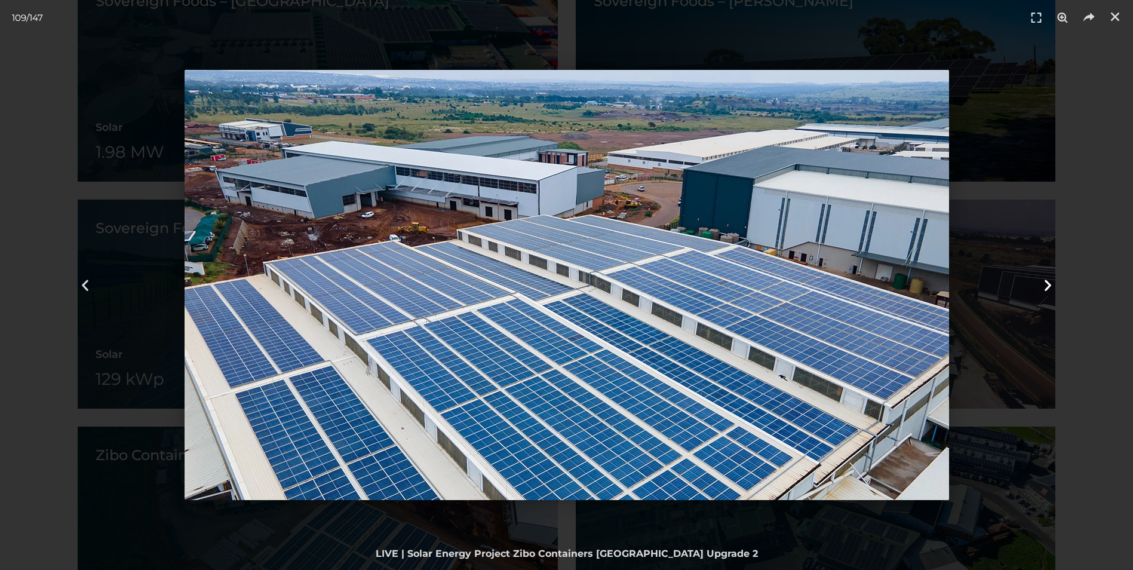
click at [1044, 282] on icon "Next slide" at bounding box center [1047, 285] width 15 height 15
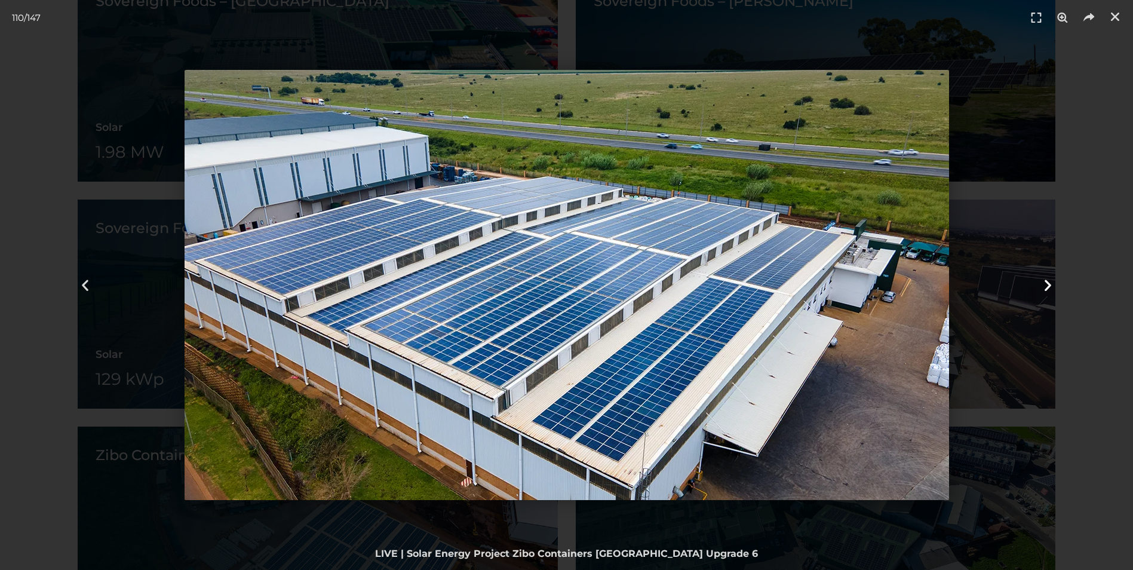
click at [1044, 282] on icon "Next slide" at bounding box center [1047, 285] width 15 height 15
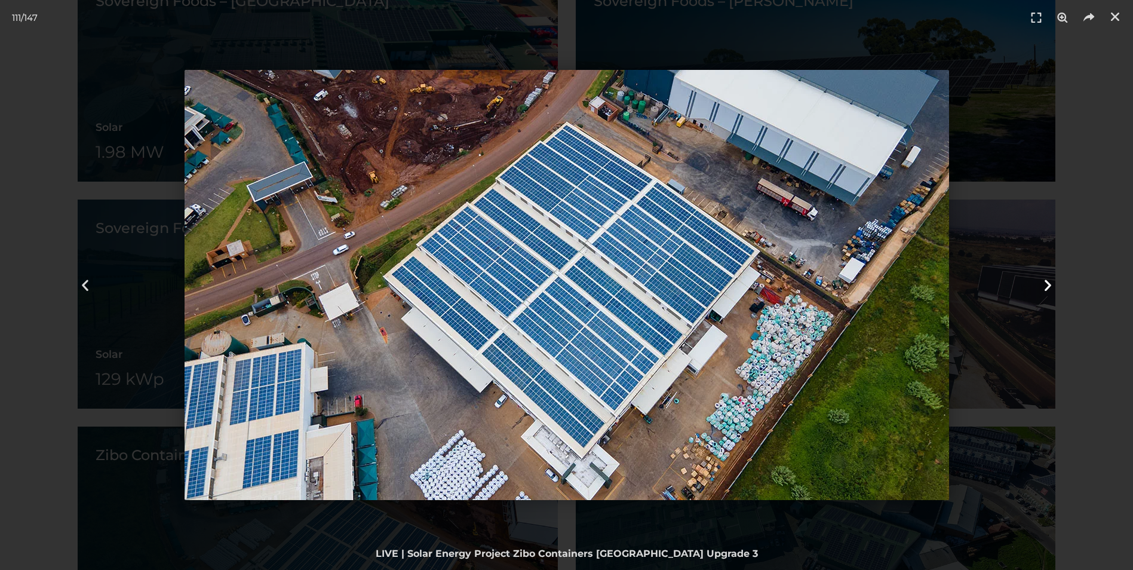
click at [1044, 282] on icon "Next slide" at bounding box center [1047, 285] width 15 height 15
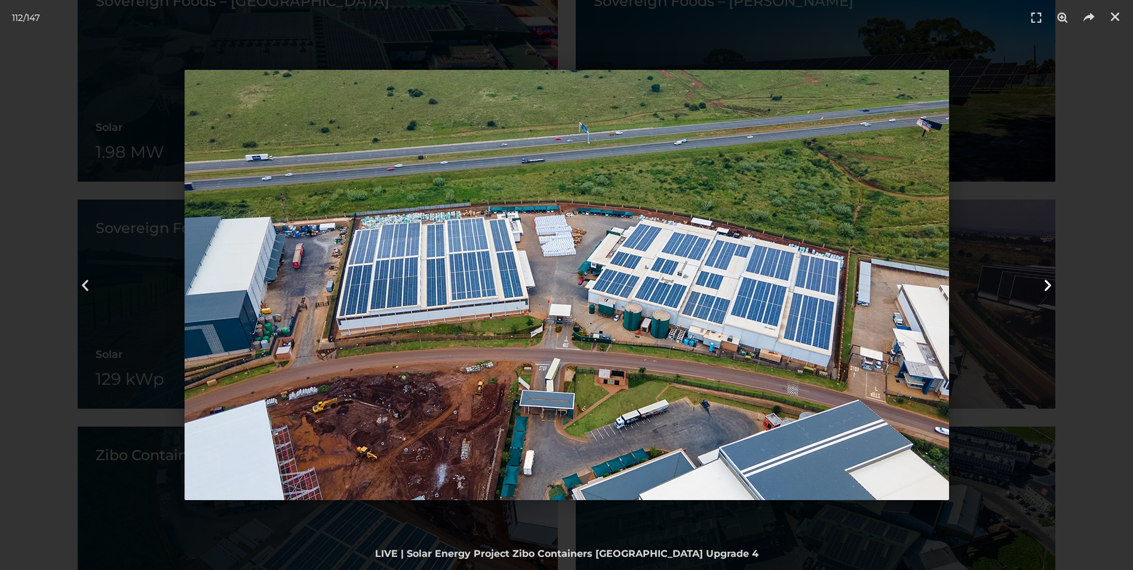
click at [1044, 282] on icon "Next slide" at bounding box center [1047, 285] width 15 height 15
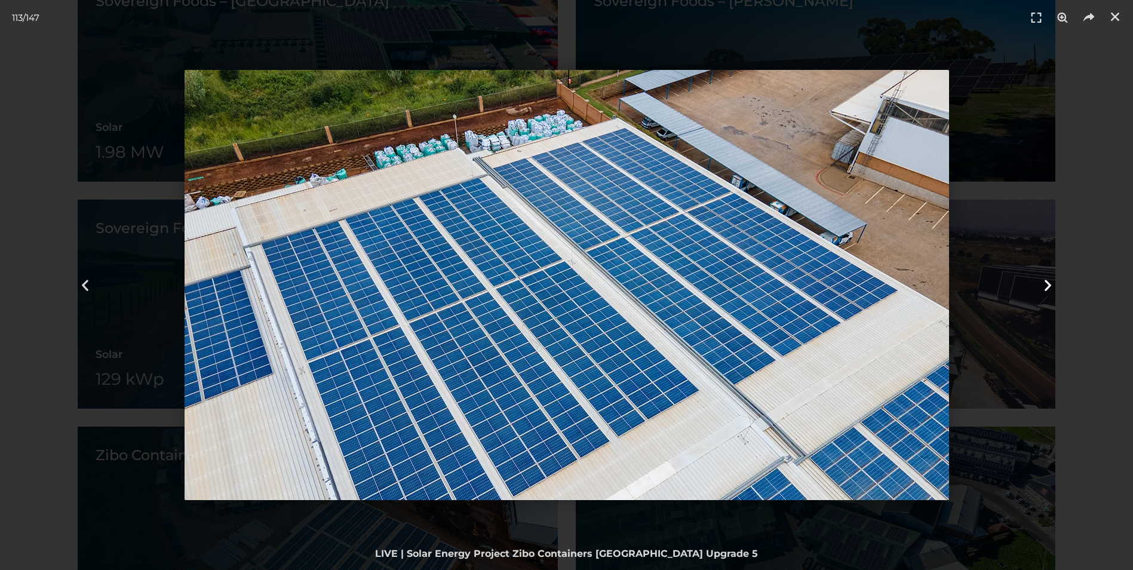
click at [1044, 282] on icon "Next slide" at bounding box center [1047, 285] width 15 height 15
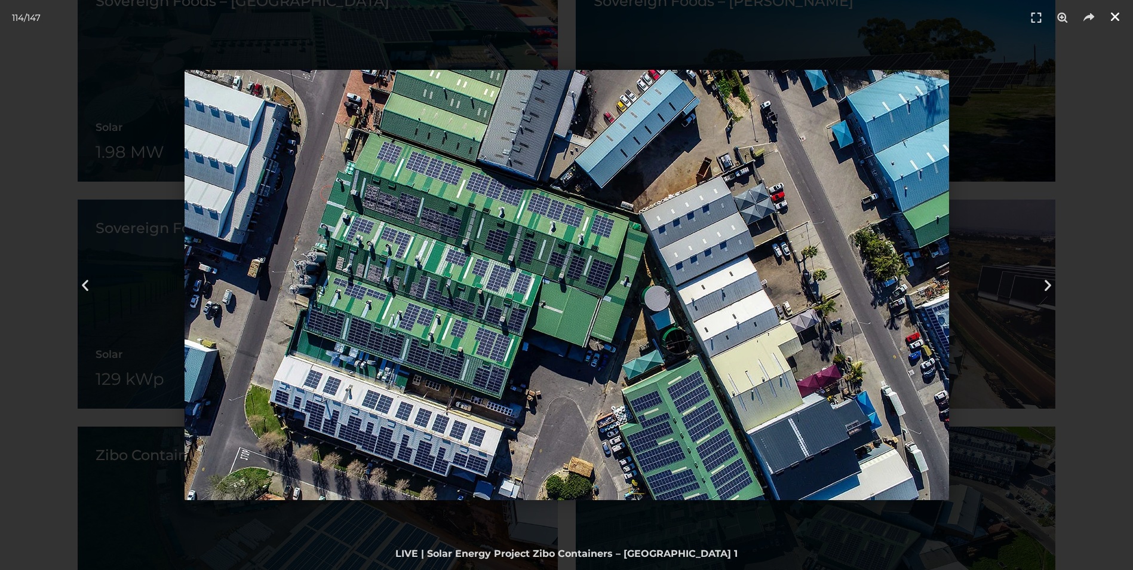
click at [1114, 23] on link "Close (Esc)" at bounding box center [1115, 17] width 18 height 18
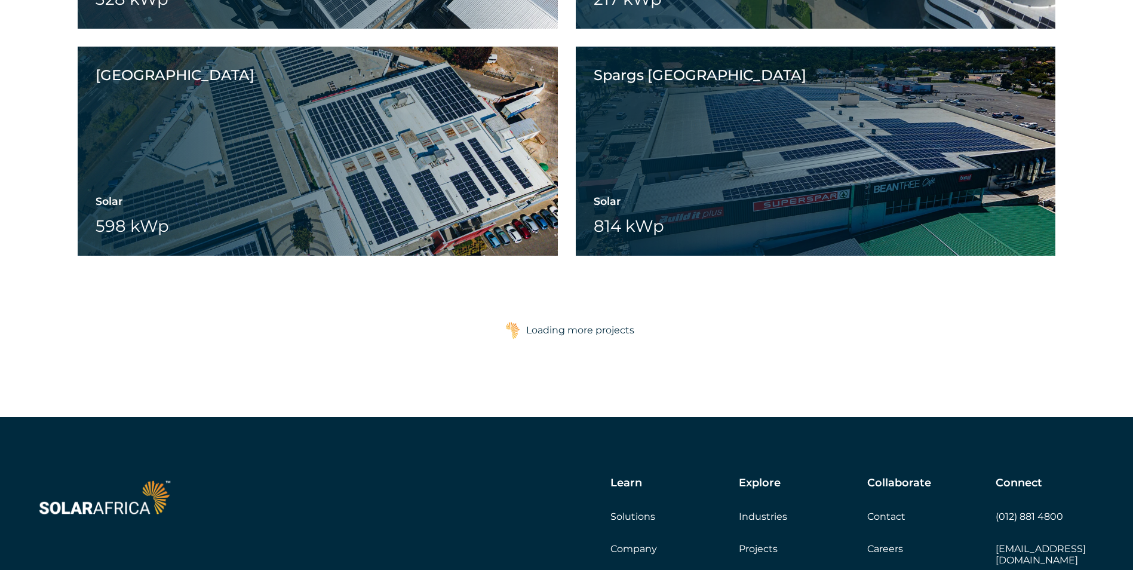
scroll to position [4657, 0]
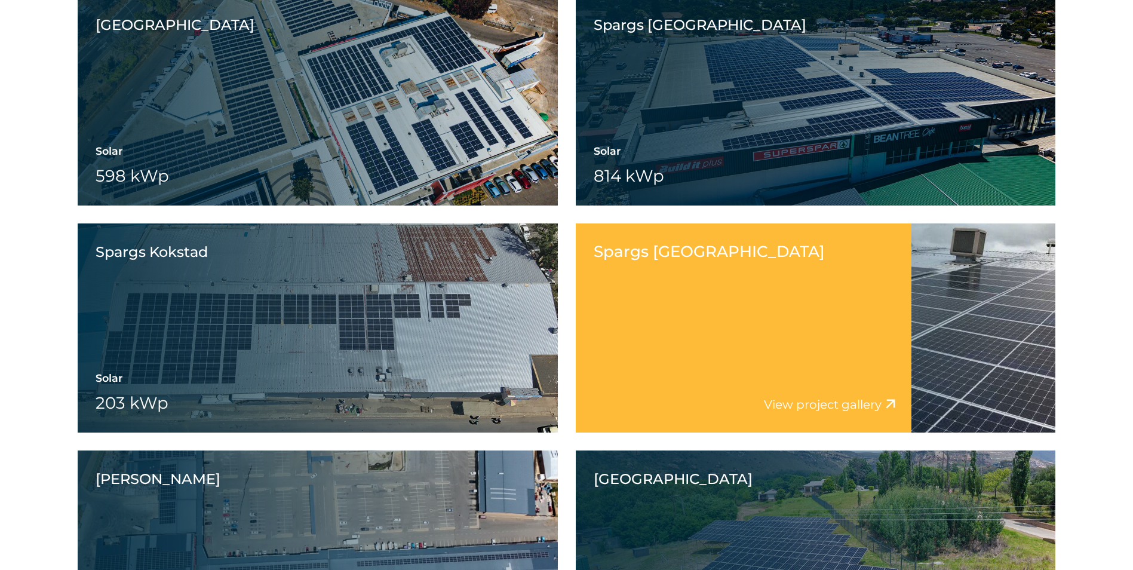
click at [872, 404] on link "View project gallery" at bounding box center [823, 404] width 118 height 14
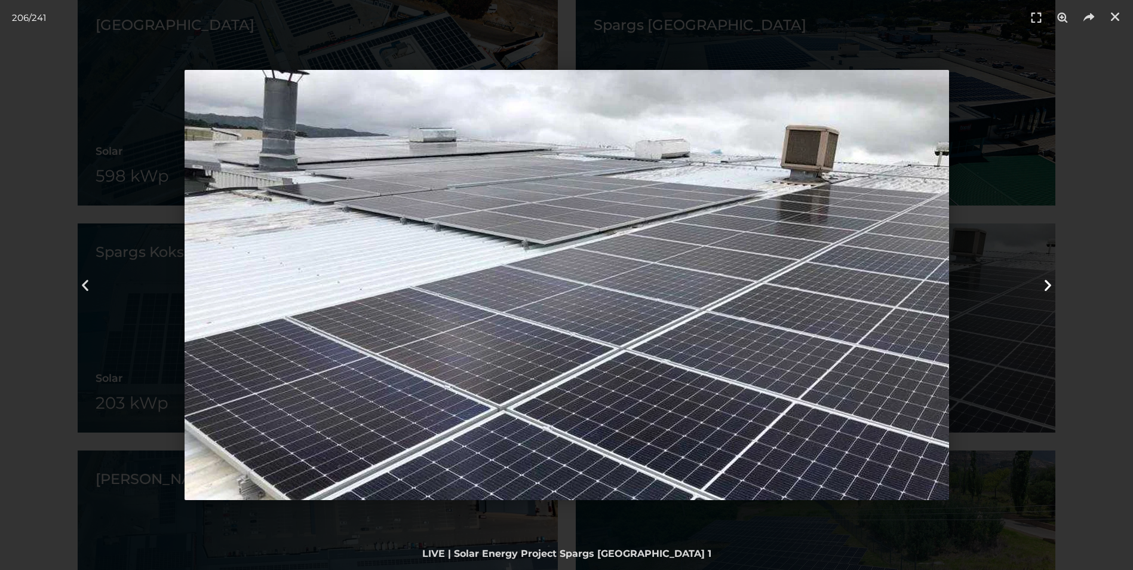
click at [1039, 281] on div "Next" at bounding box center [1047, 285] width 170 height 570
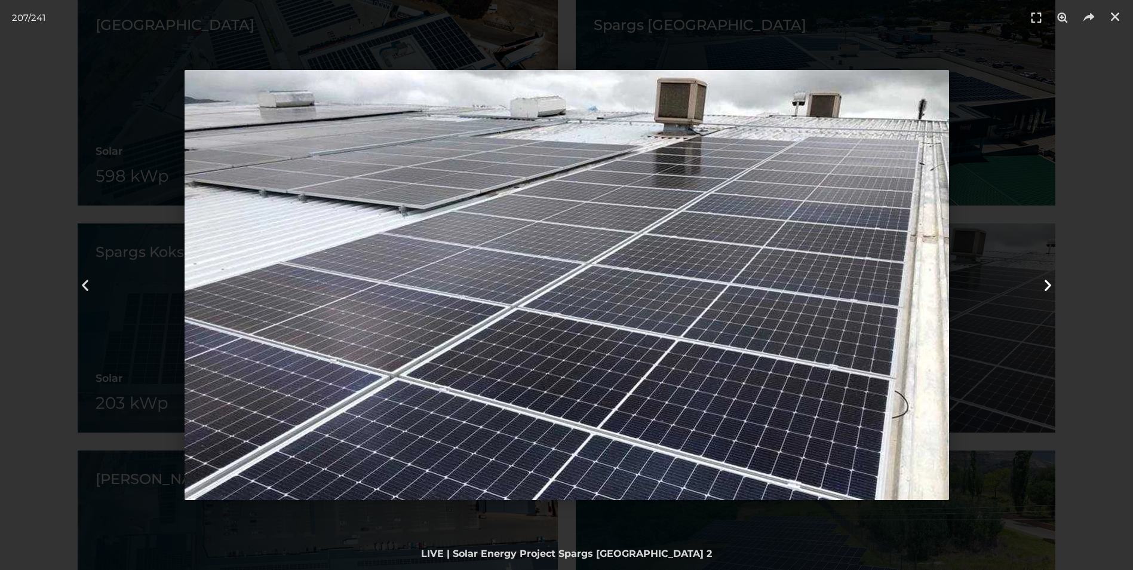
click at [1039, 281] on div "Next" at bounding box center [1047, 285] width 170 height 570
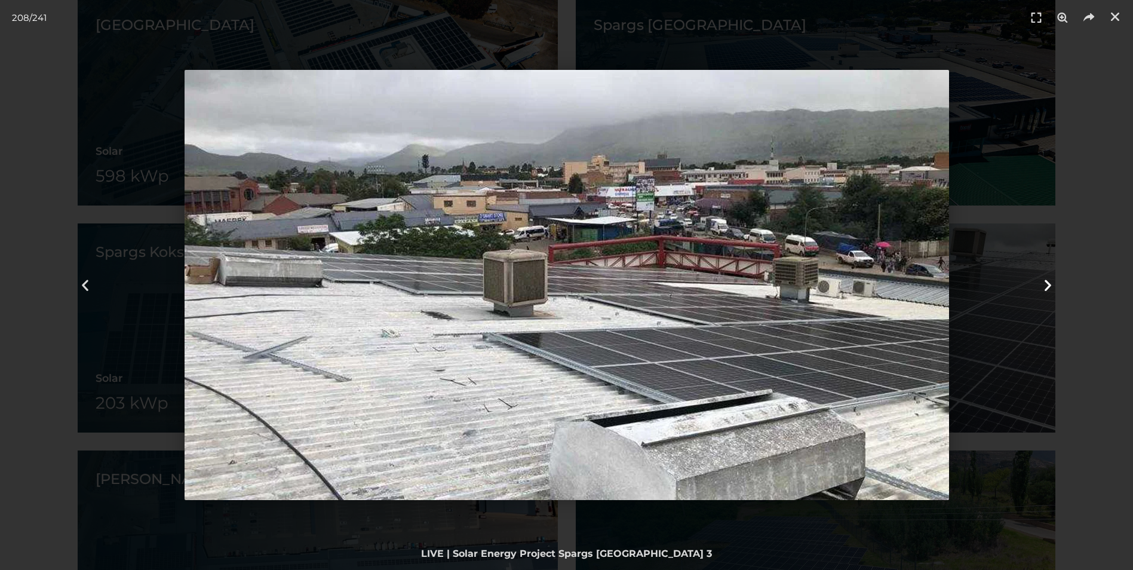
click at [1039, 280] on div "Next" at bounding box center [1047, 285] width 170 height 570
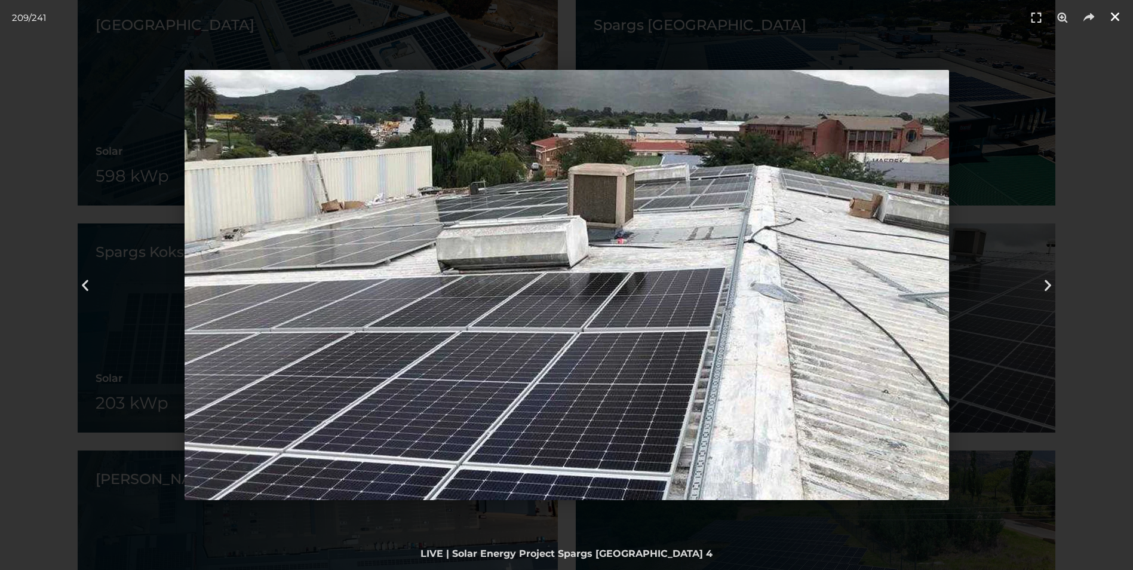
click at [1118, 17] on icon "Close (Esc)" at bounding box center [1115, 17] width 12 height 12
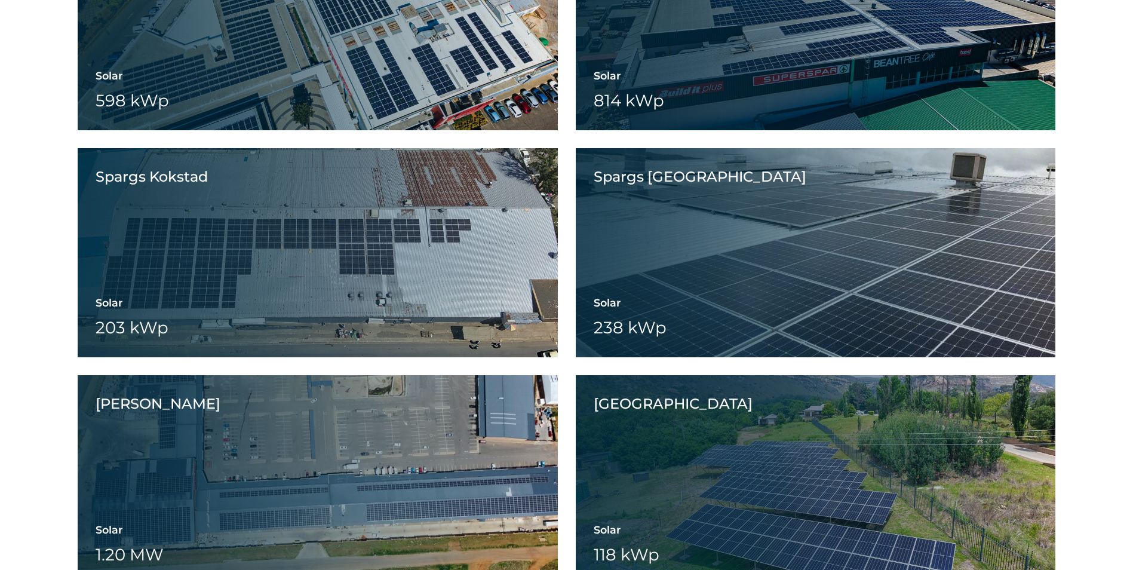
scroll to position [4836, 0]
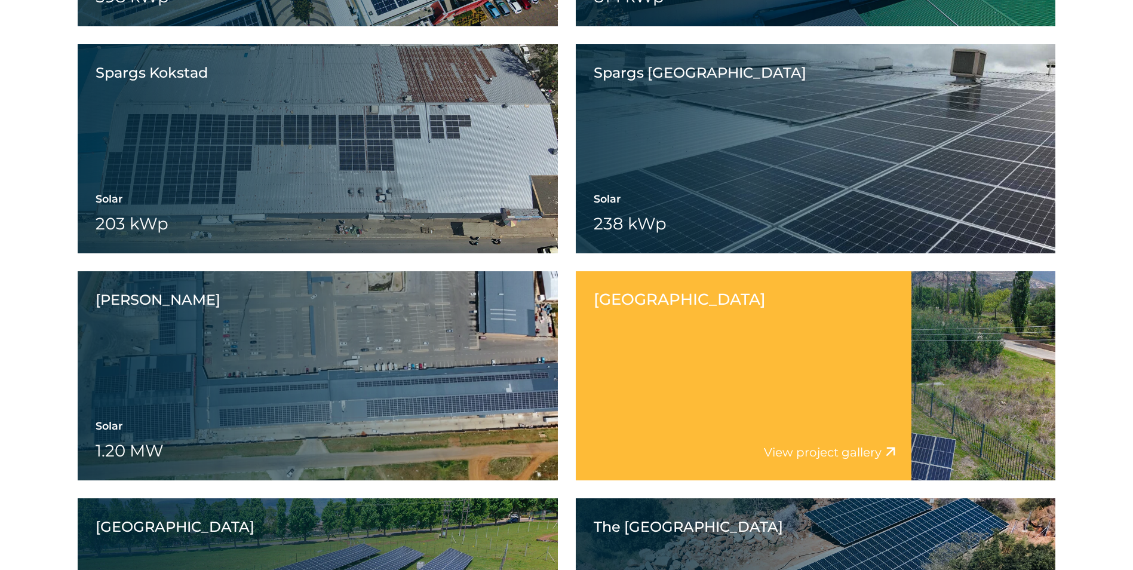
click at [869, 445] on link "View project gallery" at bounding box center [823, 452] width 118 height 14
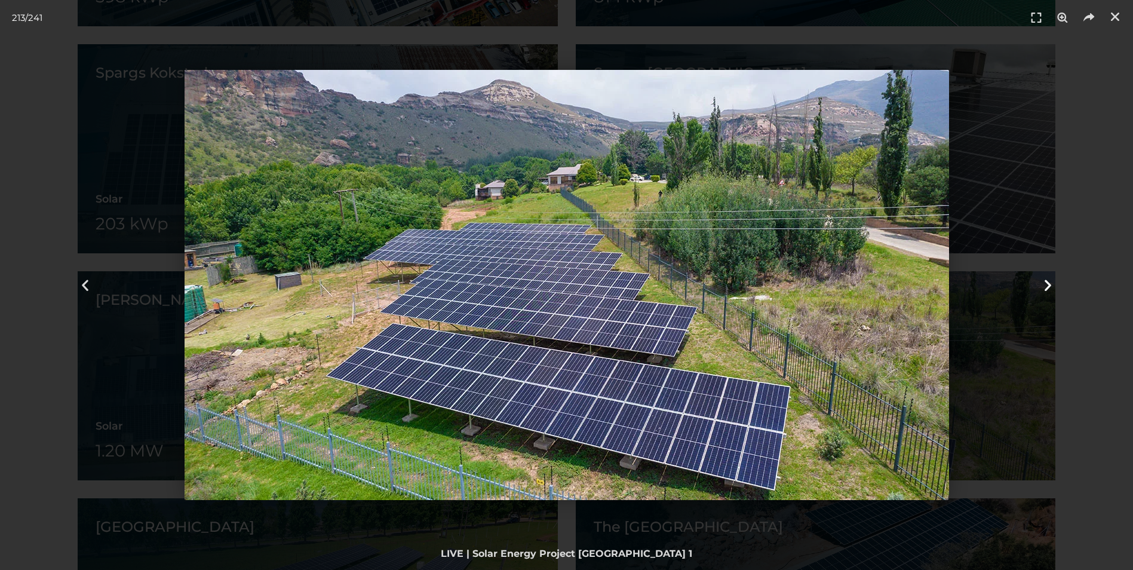
click at [1047, 279] on icon "Next slide" at bounding box center [1047, 285] width 15 height 15
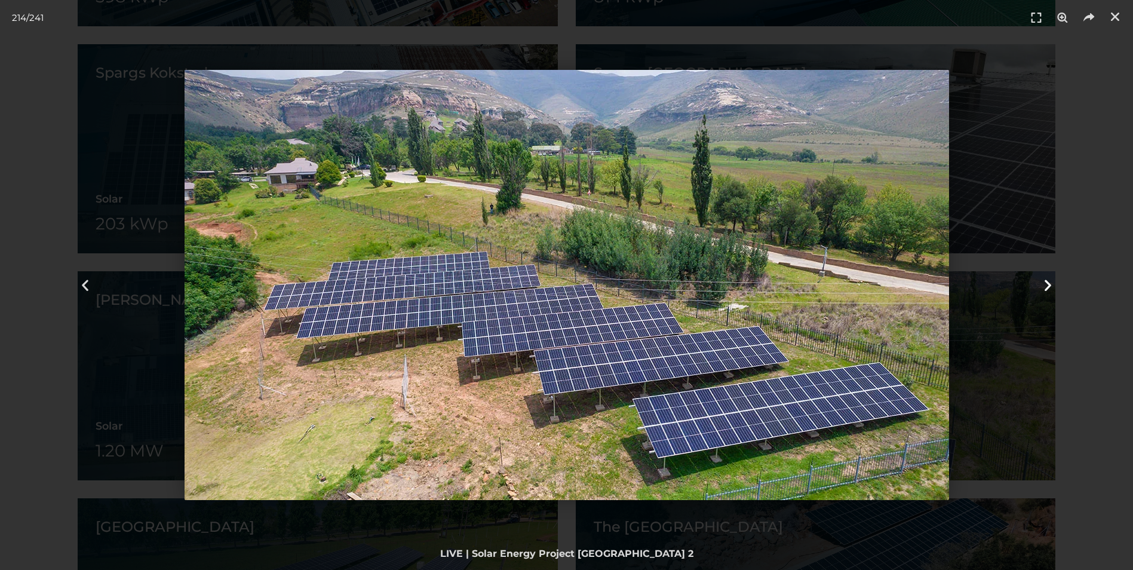
click at [1047, 279] on icon "Next slide" at bounding box center [1047, 285] width 15 height 15
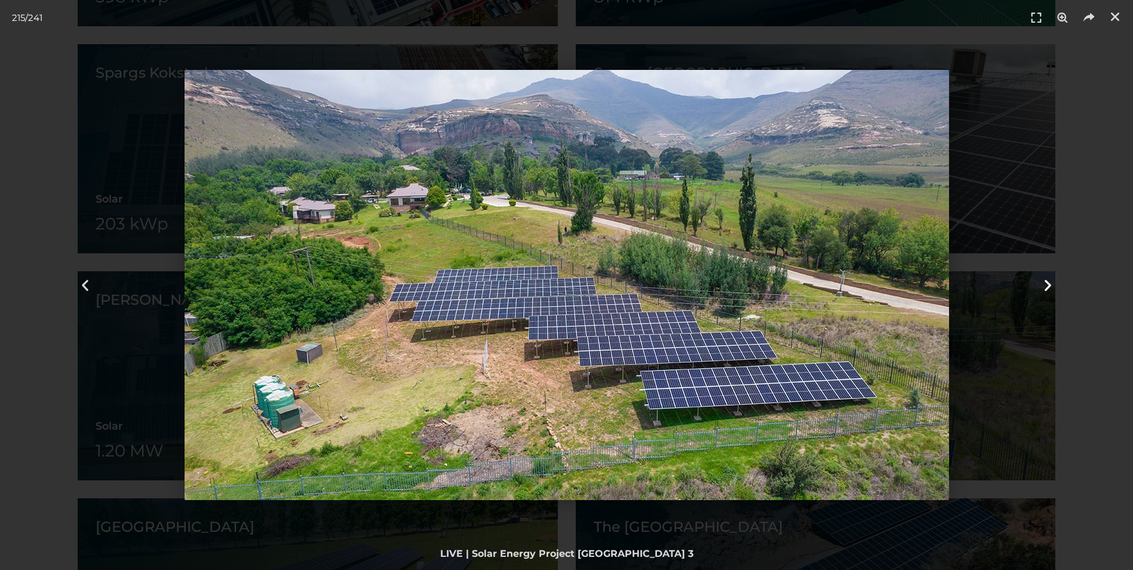
click at [1047, 279] on icon "Next slide" at bounding box center [1047, 285] width 15 height 15
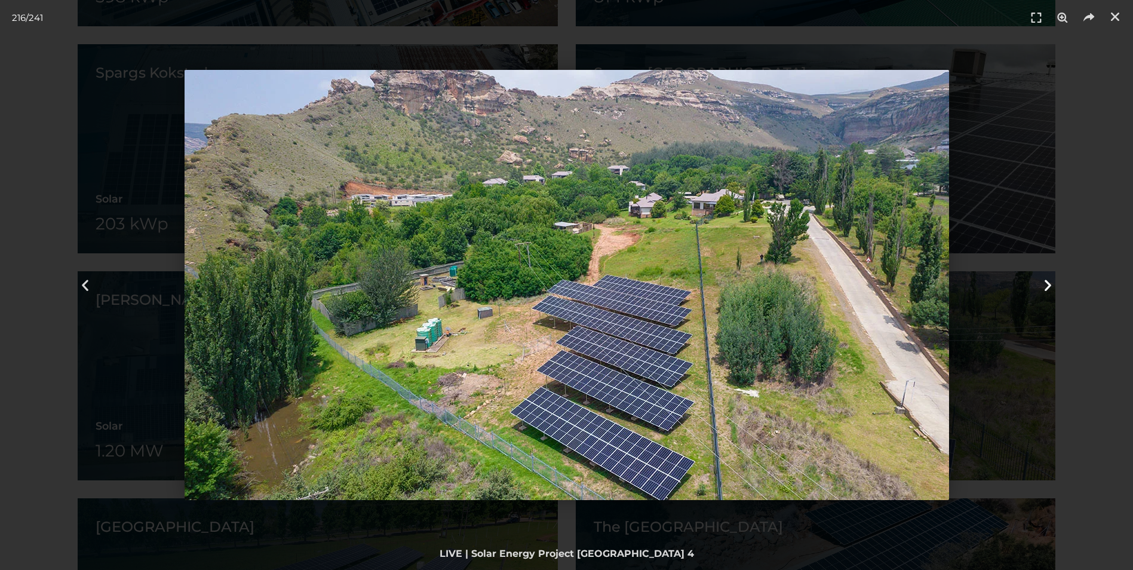
click at [1047, 279] on icon "Next slide" at bounding box center [1047, 285] width 15 height 15
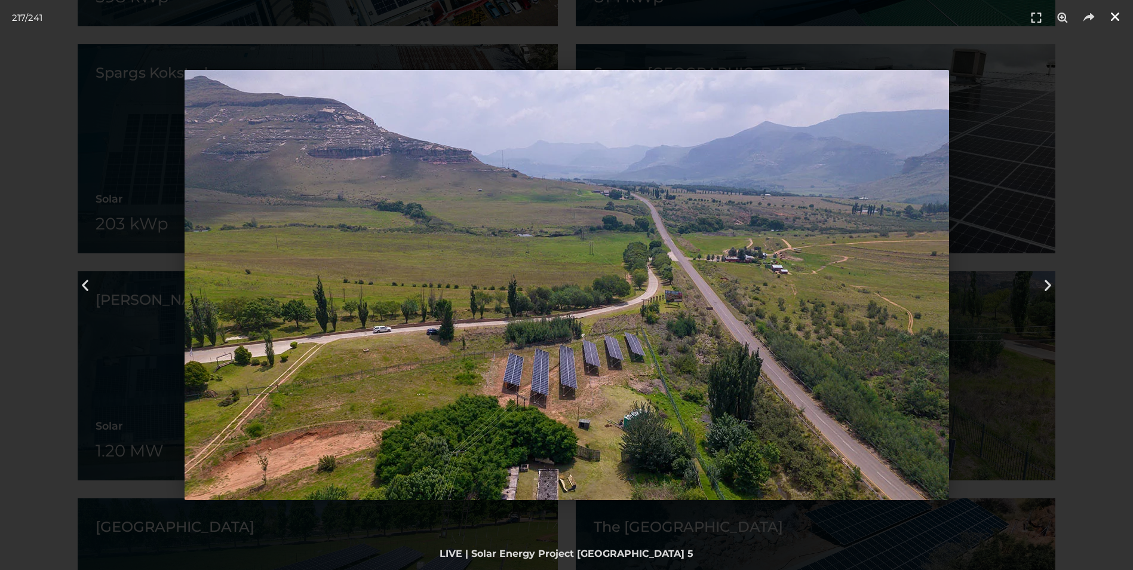
click at [1107, 16] on link "Close (Esc)" at bounding box center [1115, 17] width 18 height 18
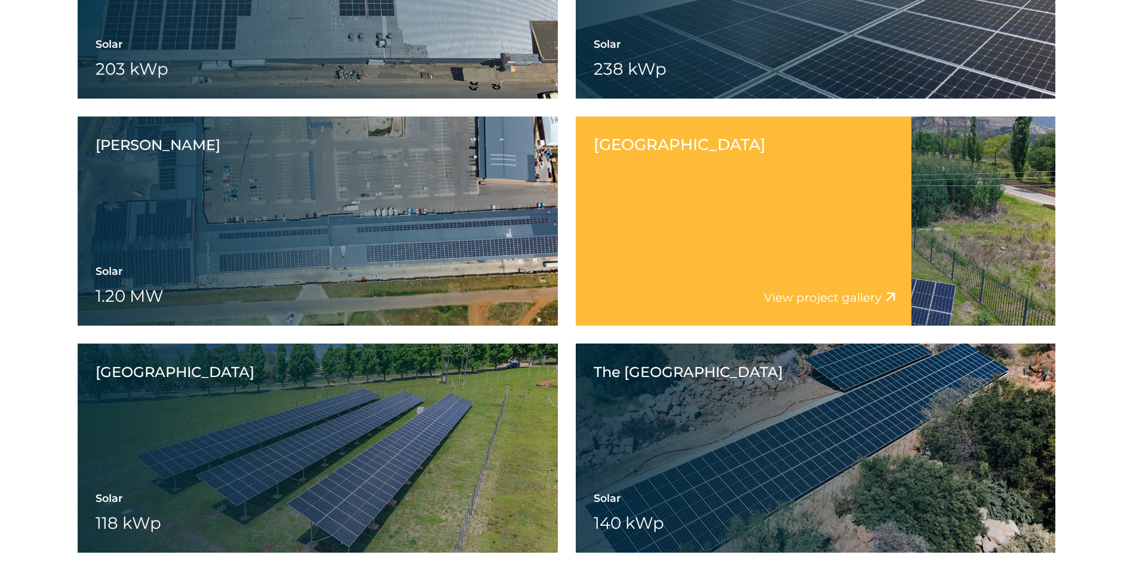
scroll to position [5075, 0]
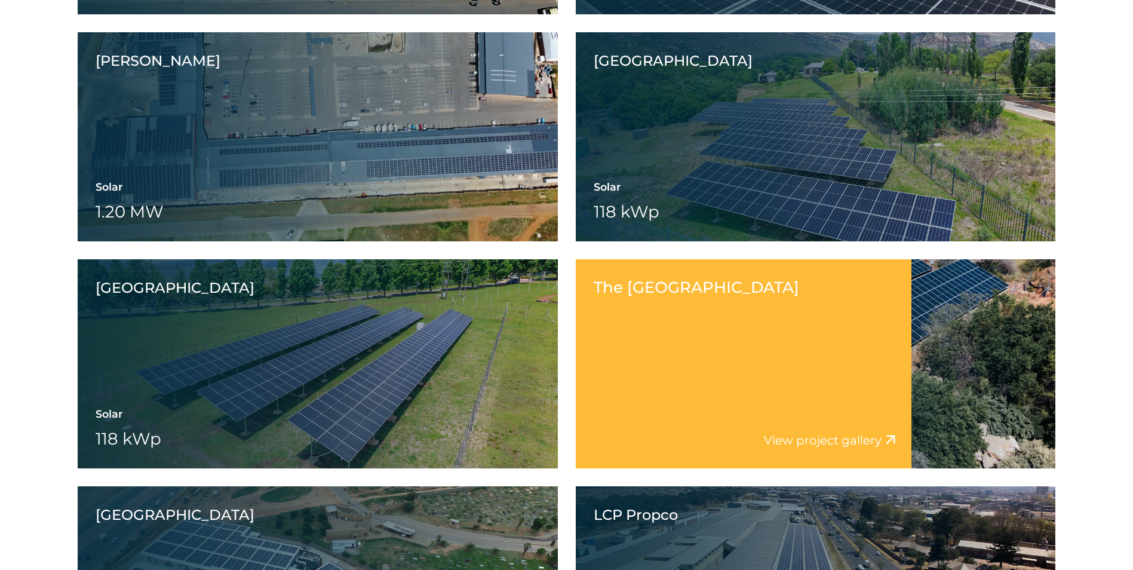
click at [781, 436] on link "View project gallery" at bounding box center [823, 440] width 118 height 14
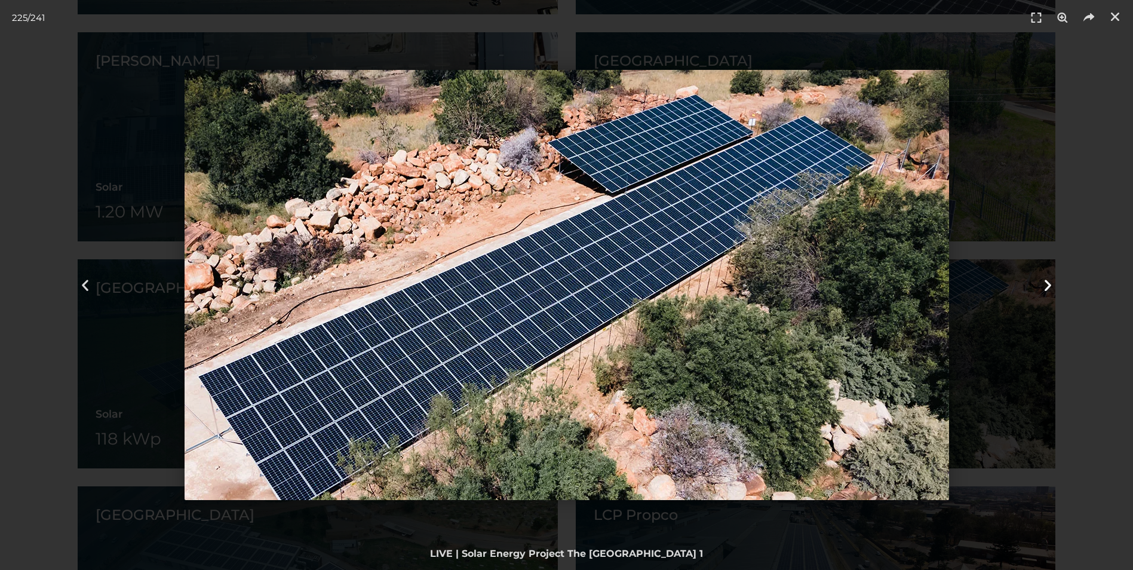
click at [1049, 284] on icon "Next slide" at bounding box center [1047, 285] width 15 height 15
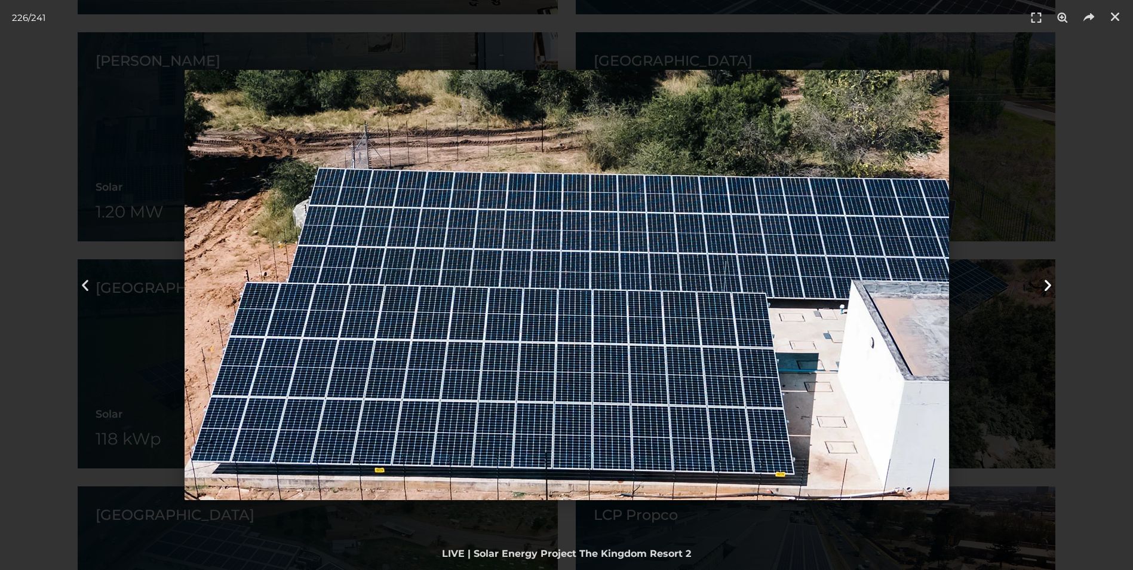
click at [1050, 284] on icon "Next slide" at bounding box center [1047, 285] width 15 height 15
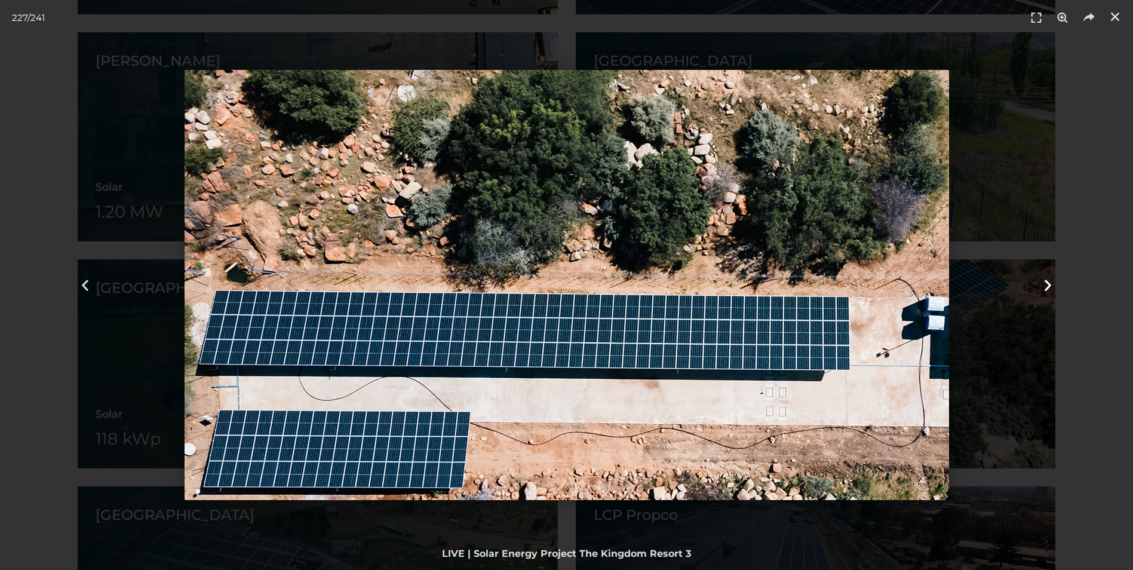
click at [1050, 283] on icon "Next slide" at bounding box center [1047, 285] width 15 height 15
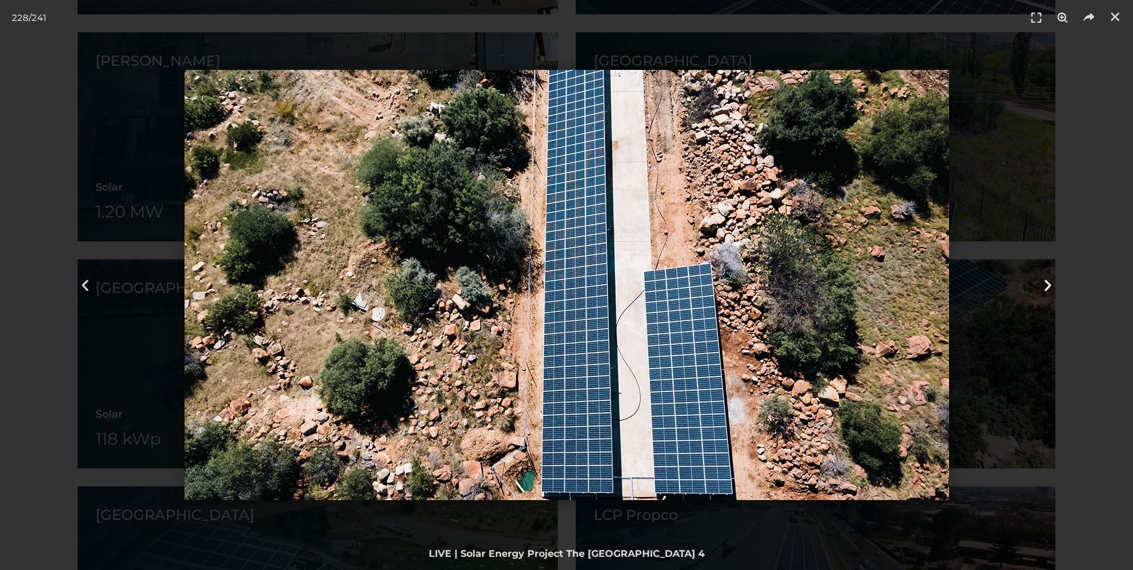
click at [1050, 283] on icon "Next slide" at bounding box center [1047, 285] width 15 height 15
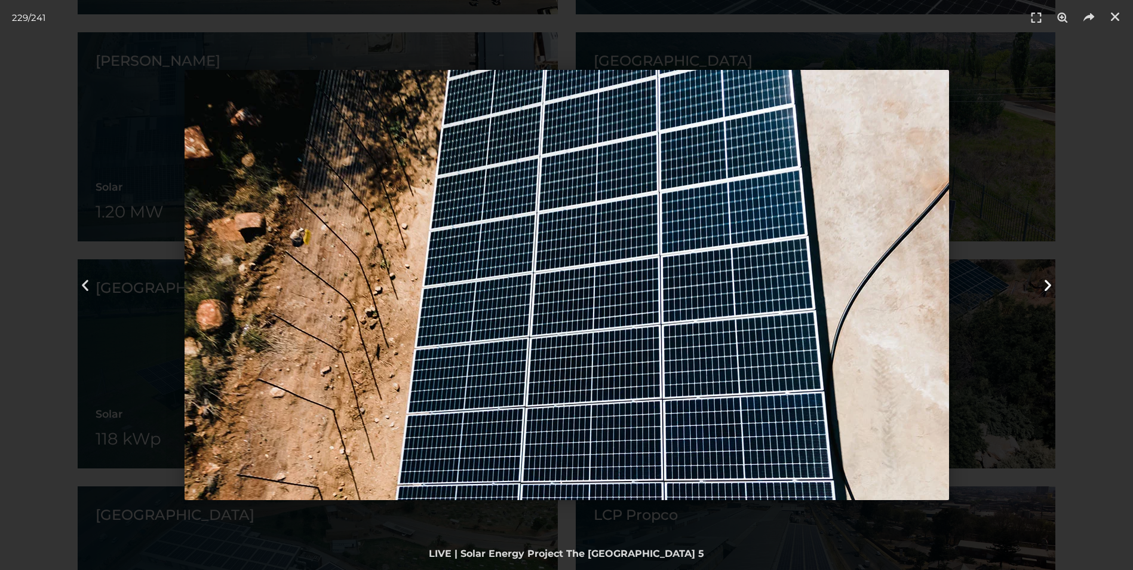
click at [1050, 283] on icon "Next slide" at bounding box center [1047, 285] width 15 height 15
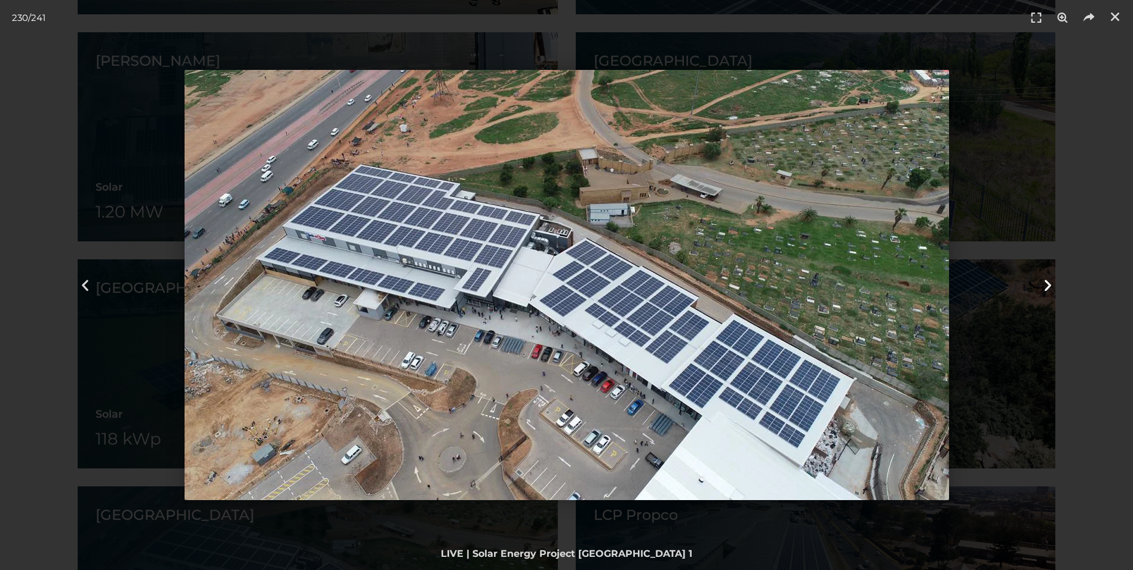
click at [1050, 283] on icon "Next slide" at bounding box center [1047, 285] width 15 height 15
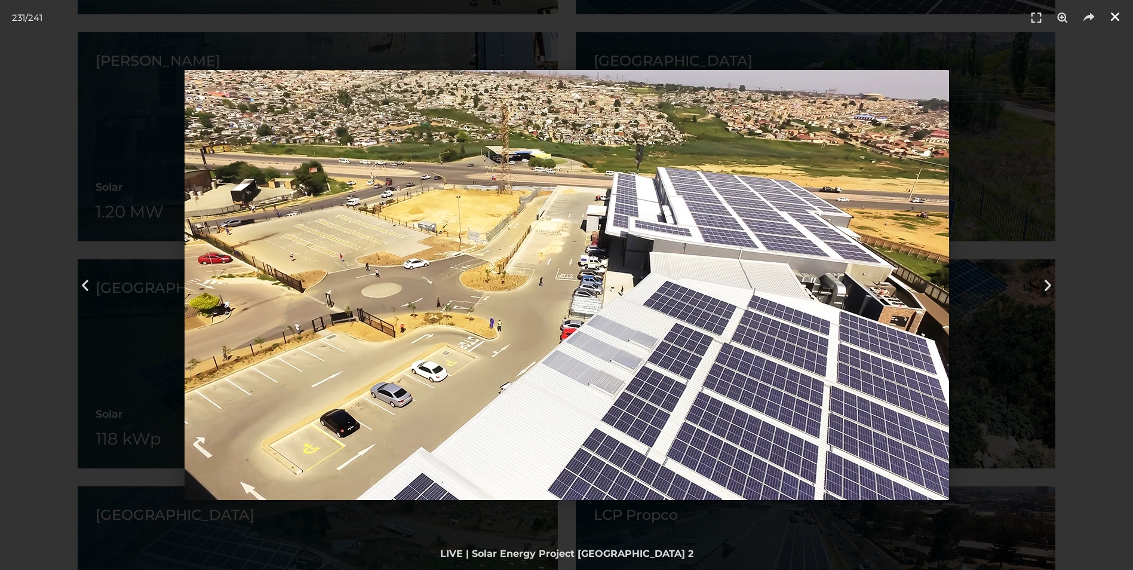
click at [1116, 17] on icon "Close (Esc)" at bounding box center [1115, 17] width 12 height 12
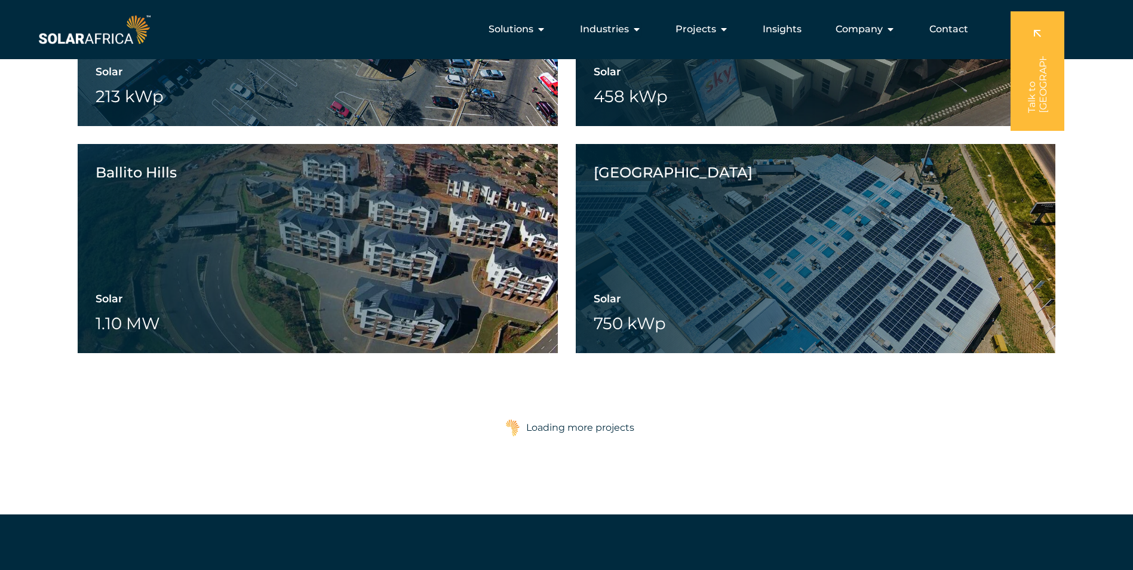
scroll to position [6324, 0]
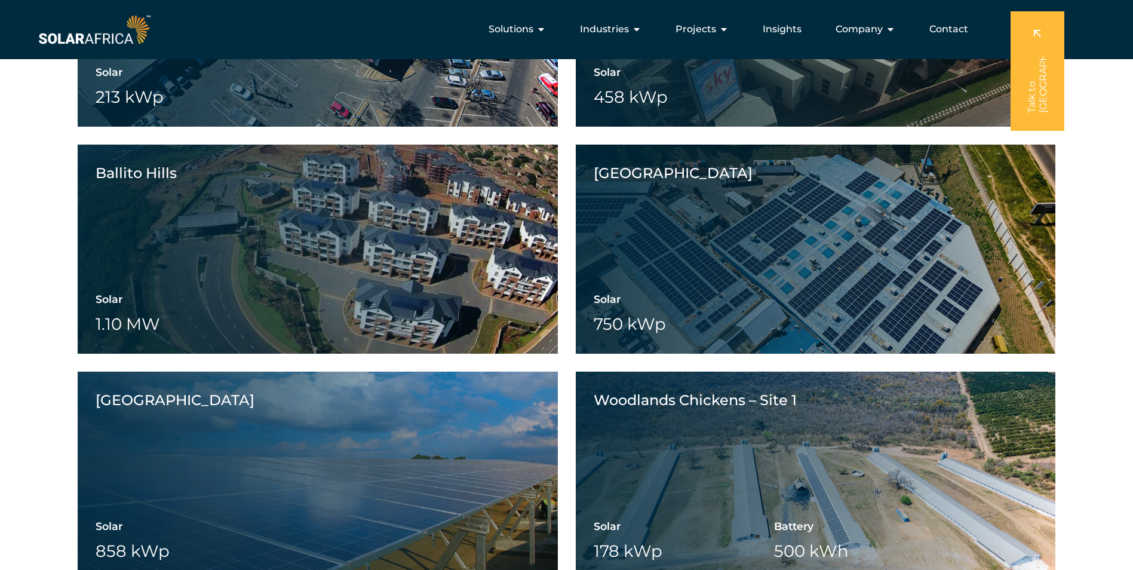
click at [583, 429] on div "Woodlands Chickens – Site 1 View project video View project gallery" at bounding box center [744, 475] width 336 height 209
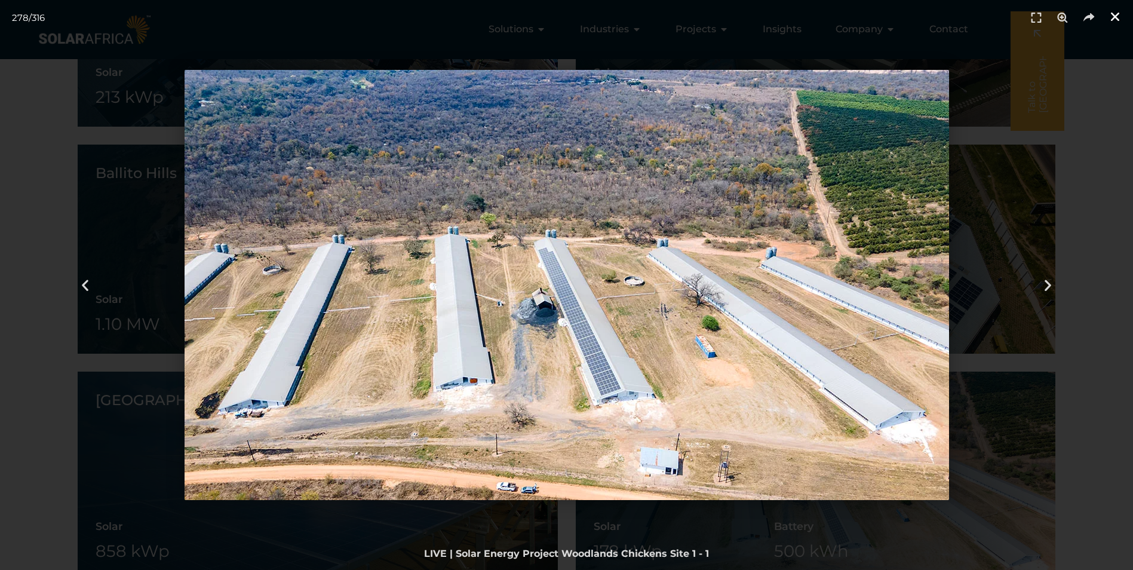
click at [1113, 19] on icon "Close (Esc)" at bounding box center [1115, 17] width 12 height 12
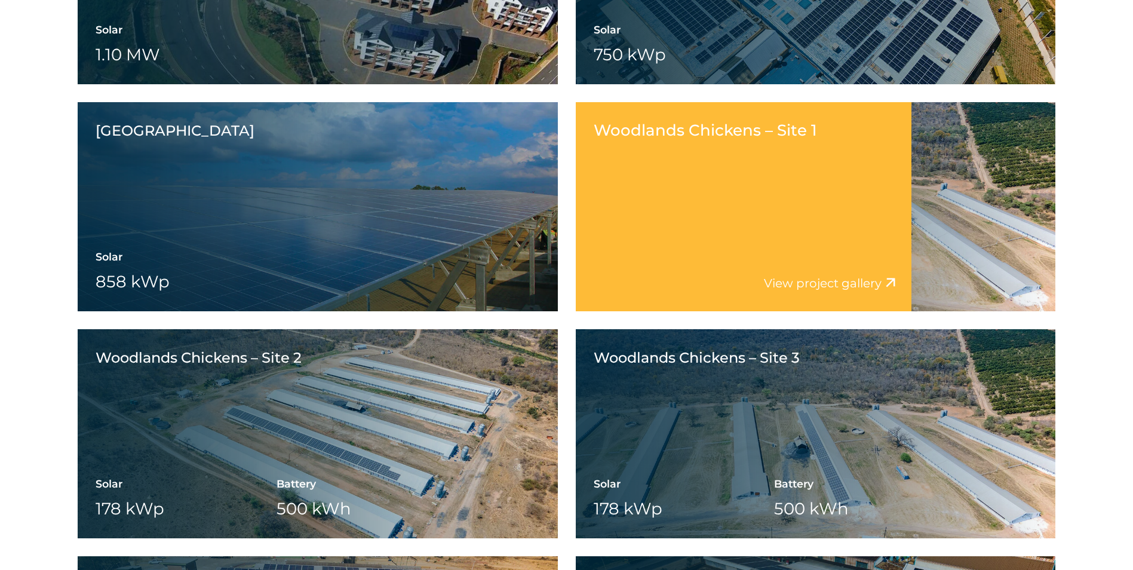
scroll to position [6622, 0]
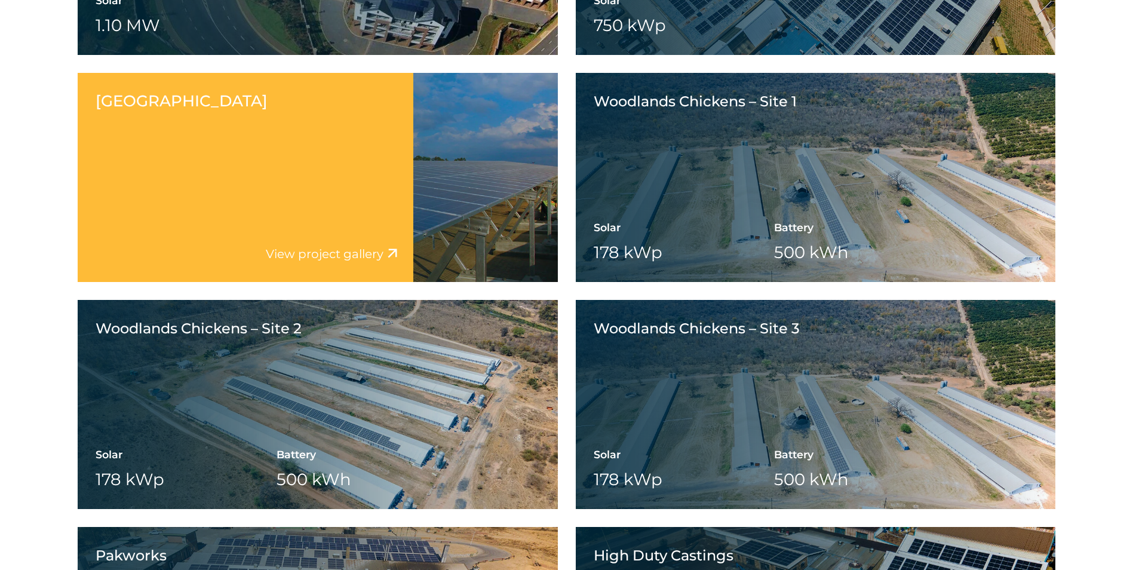
click at [346, 262] on h5 "View project gallery" at bounding box center [325, 254] width 118 height 21
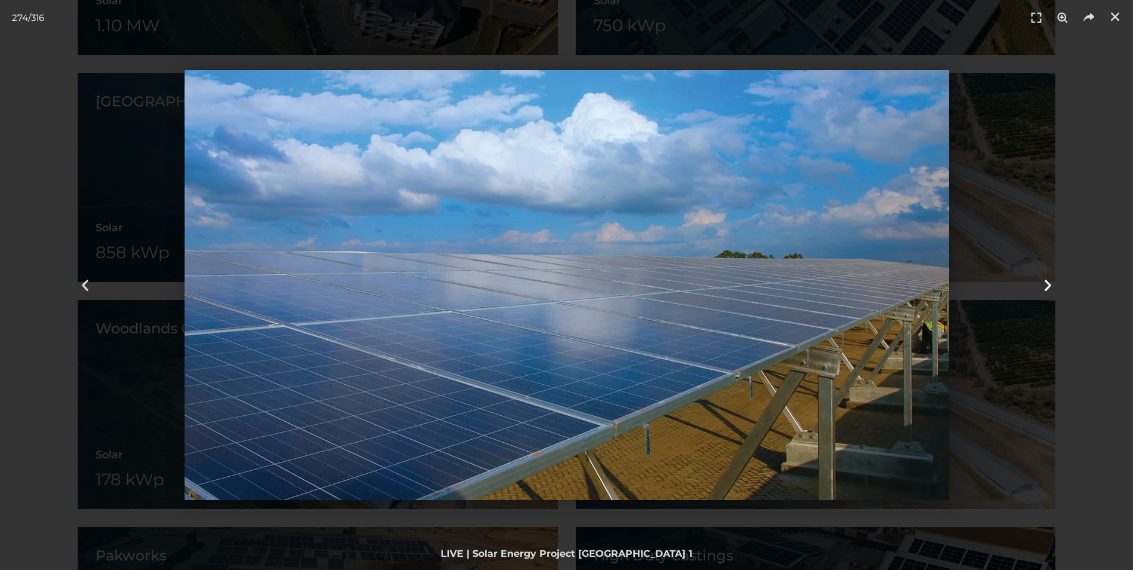
click at [1041, 287] on icon "Next slide" at bounding box center [1047, 285] width 15 height 15
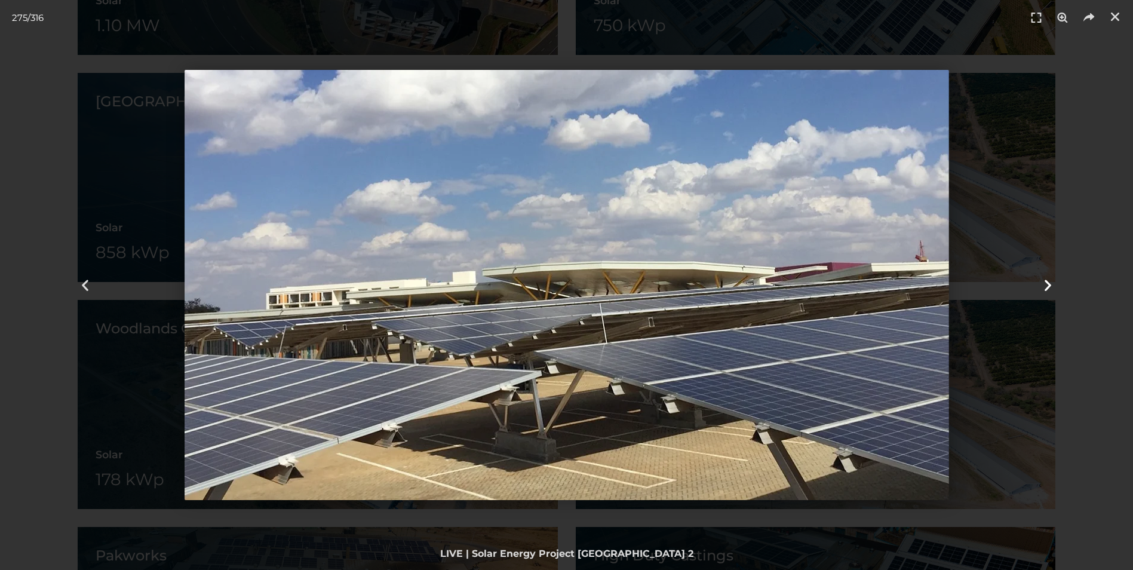
click at [1041, 287] on icon "Next slide" at bounding box center [1047, 285] width 15 height 15
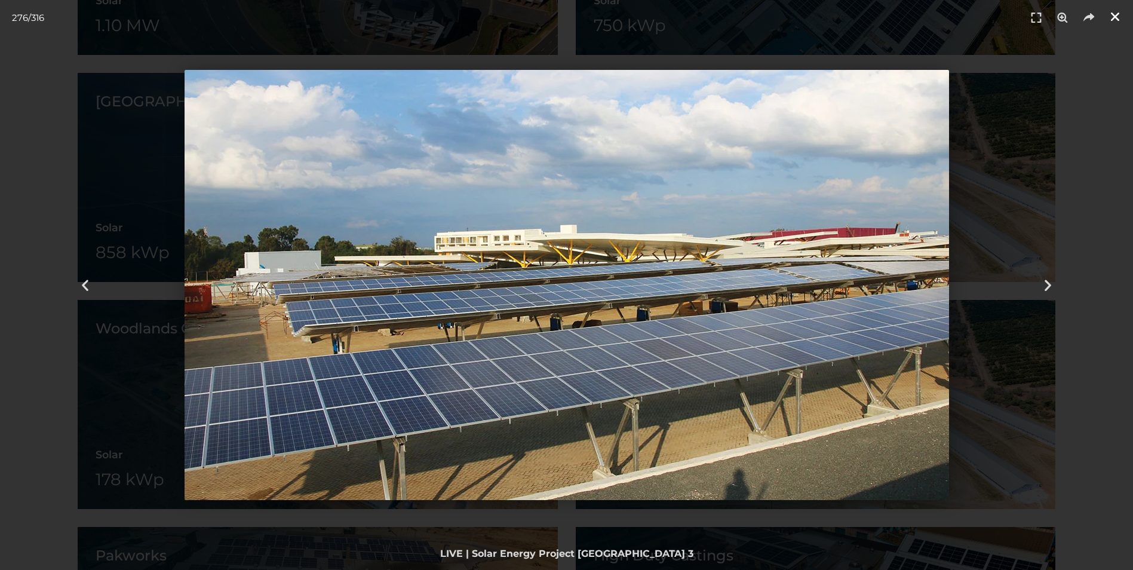
click at [1116, 16] on icon "Close (Esc)" at bounding box center [1115, 17] width 12 height 12
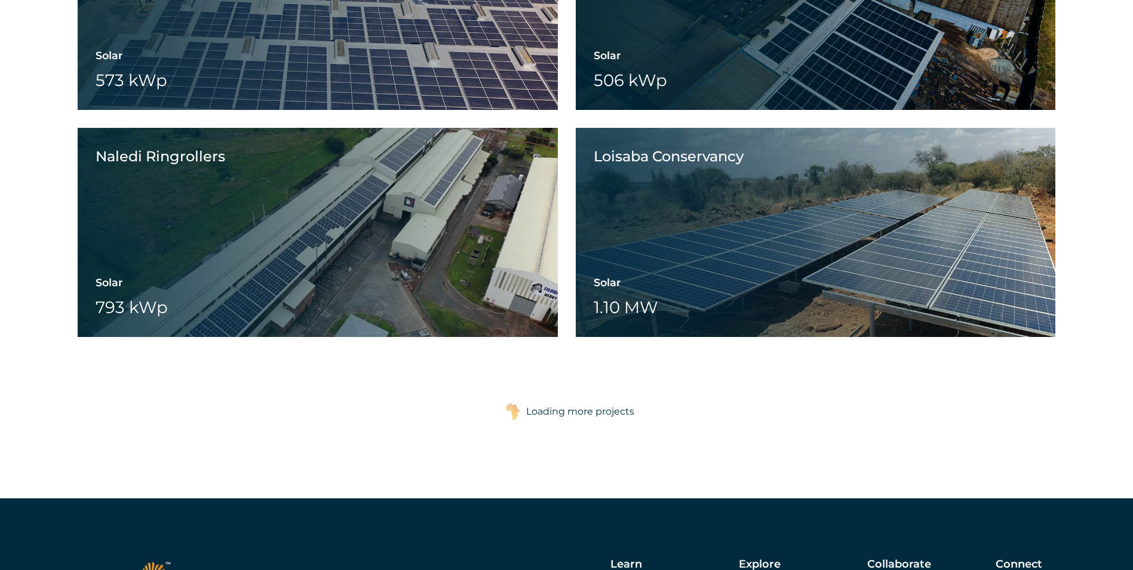
scroll to position [7279, 0]
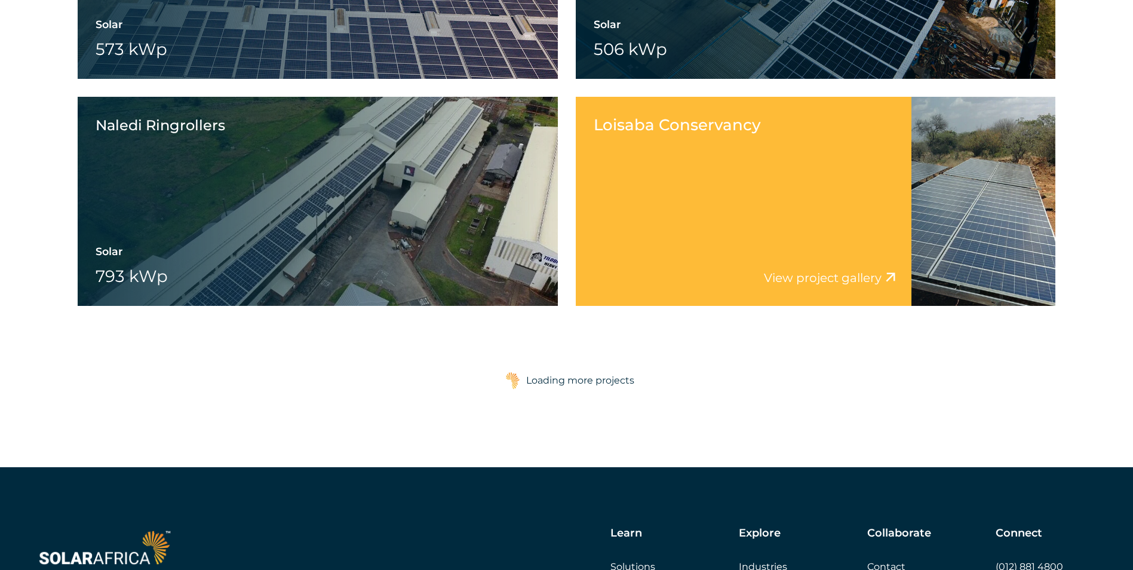
click at [849, 267] on div "View project video View project gallery" at bounding box center [744, 284] width 336 height 44
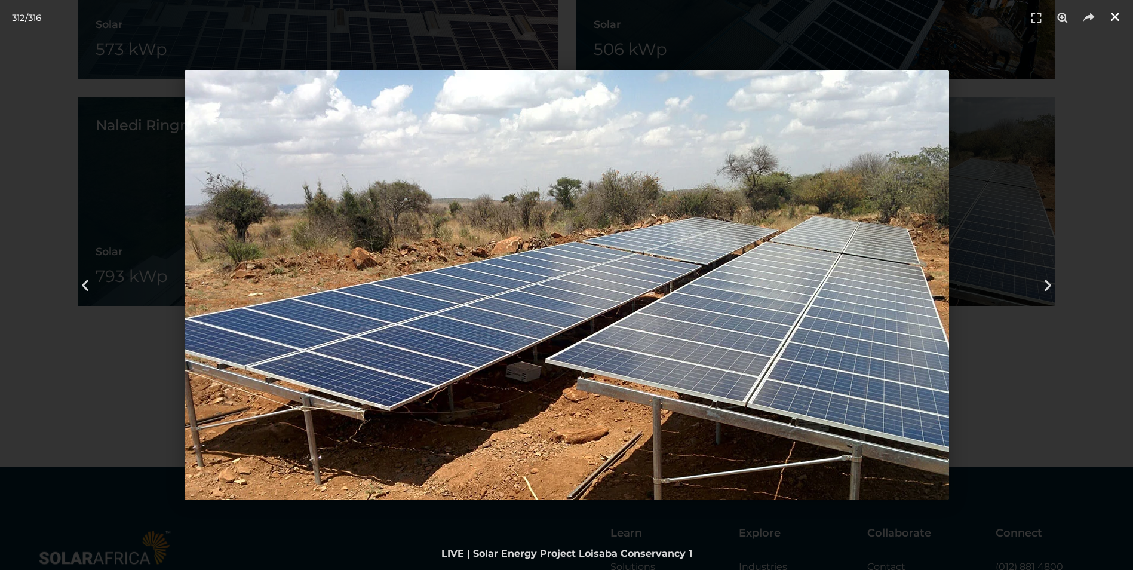
click at [1110, 23] on link "Close (Esc)" at bounding box center [1115, 17] width 18 height 18
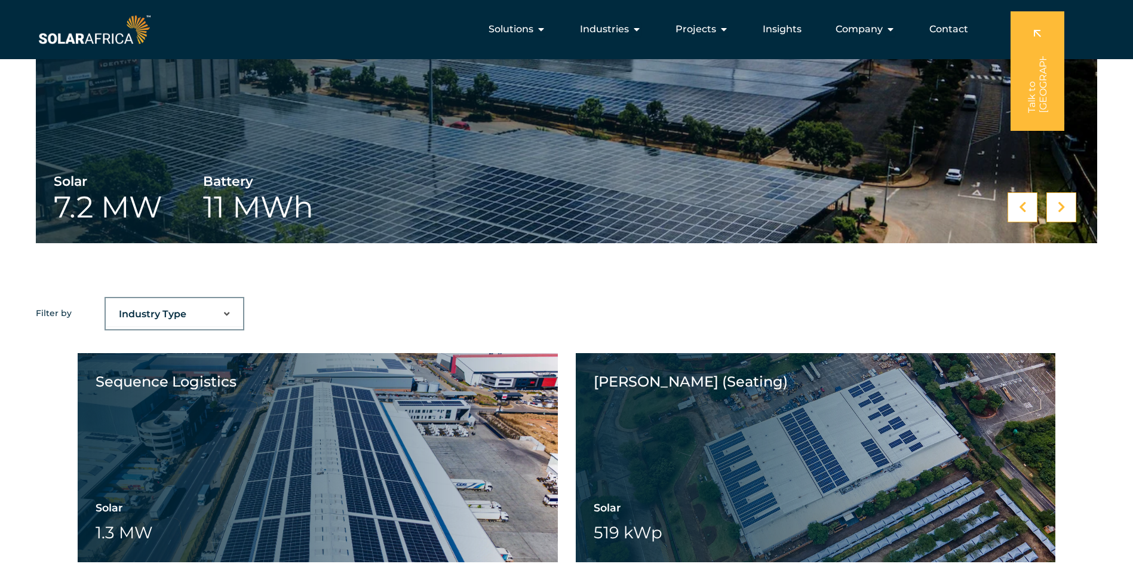
scroll to position [0, 0]
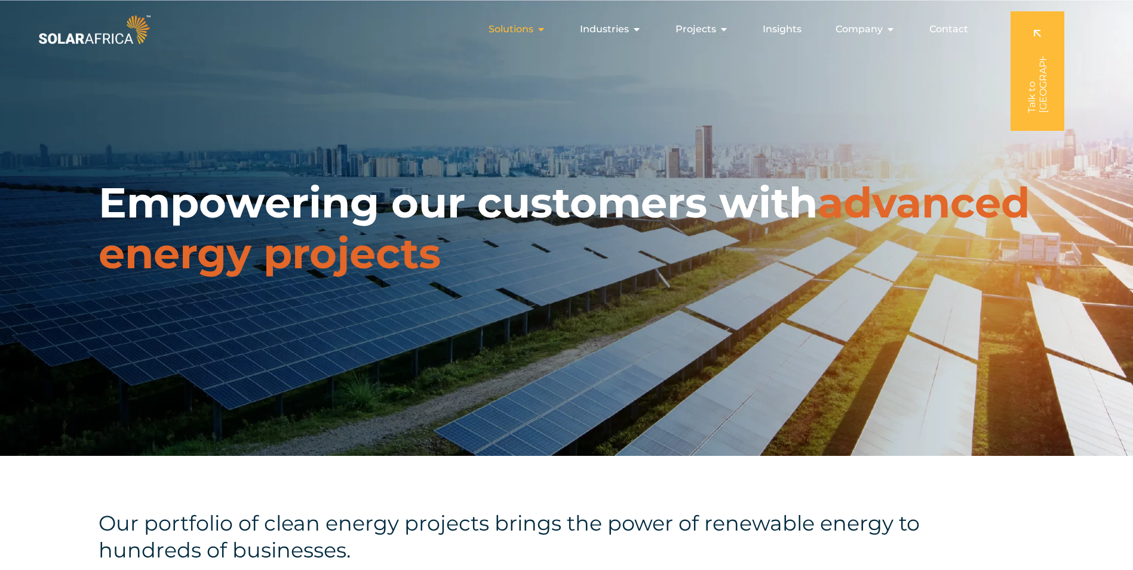
click at [533, 31] on span "Solutions" at bounding box center [510, 29] width 45 height 14
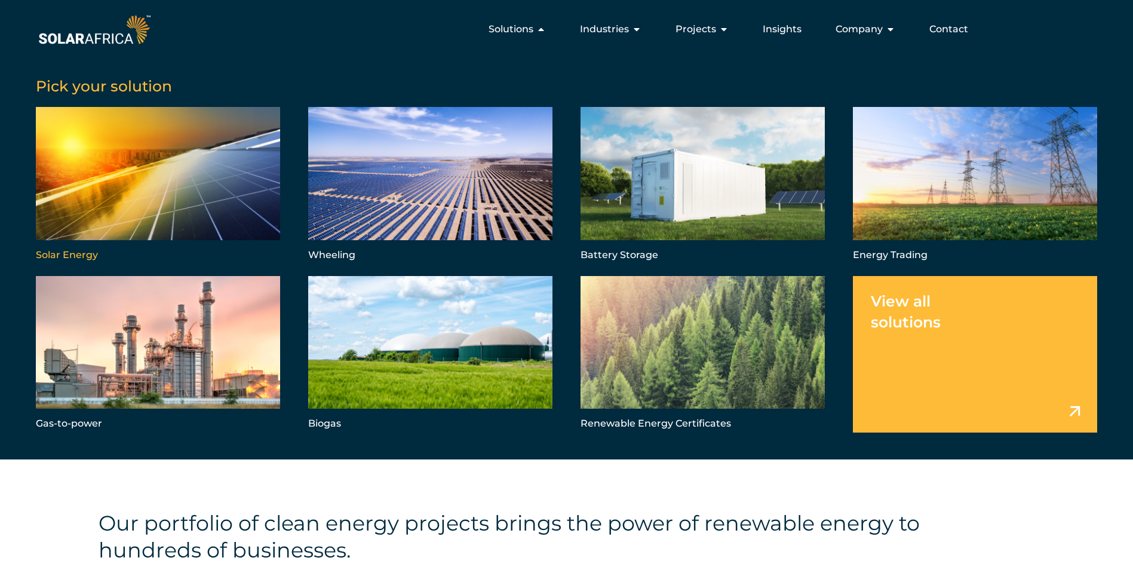
click at [124, 211] on link "Menu" at bounding box center [158, 185] width 244 height 156
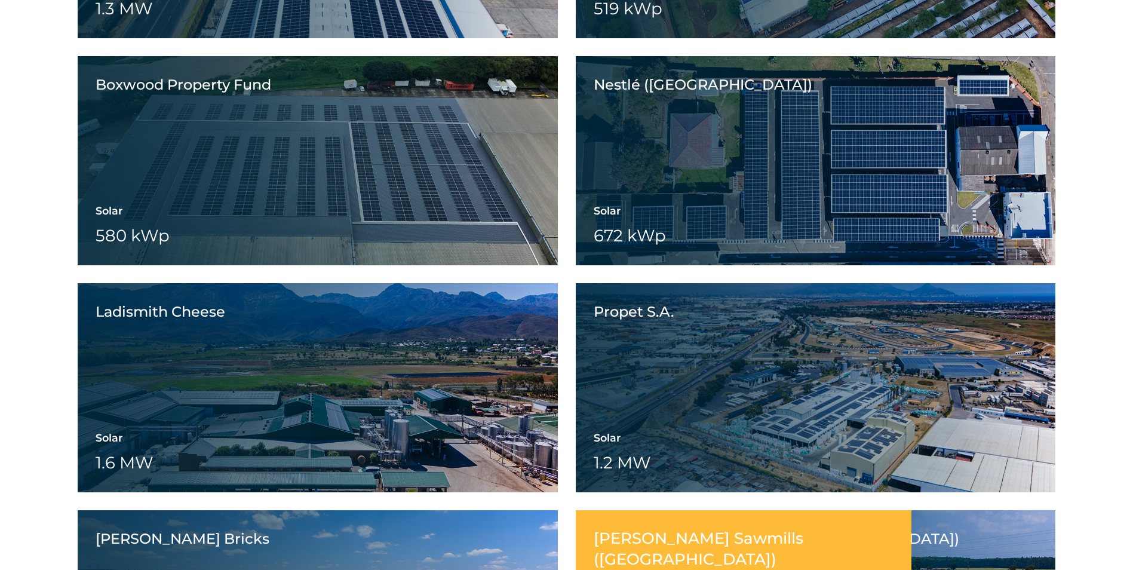
scroll to position [1433, 0]
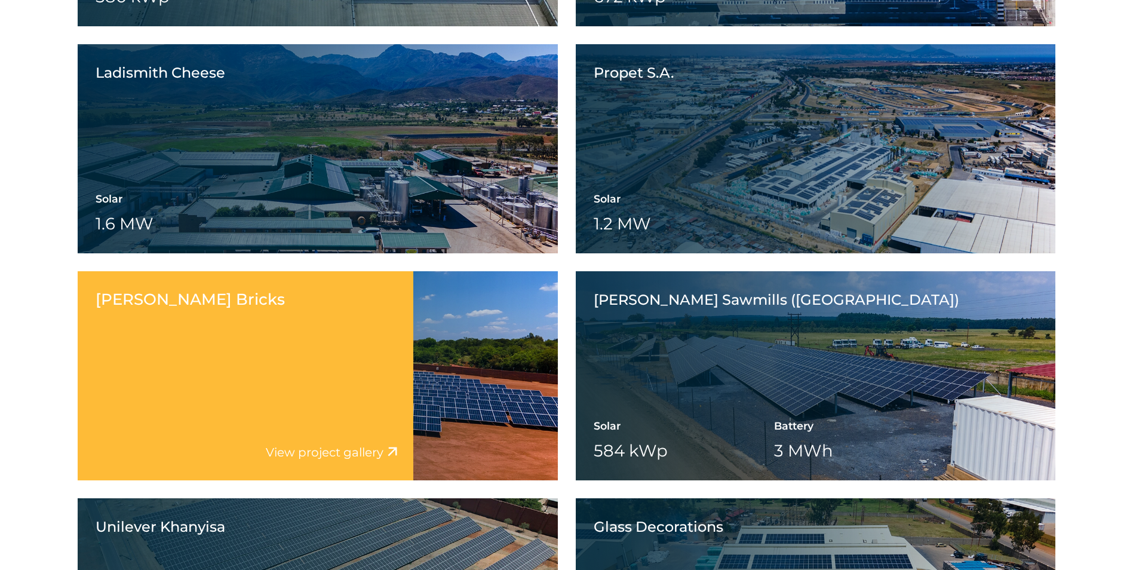
click at [349, 448] on link "View project gallery" at bounding box center [325, 452] width 118 height 14
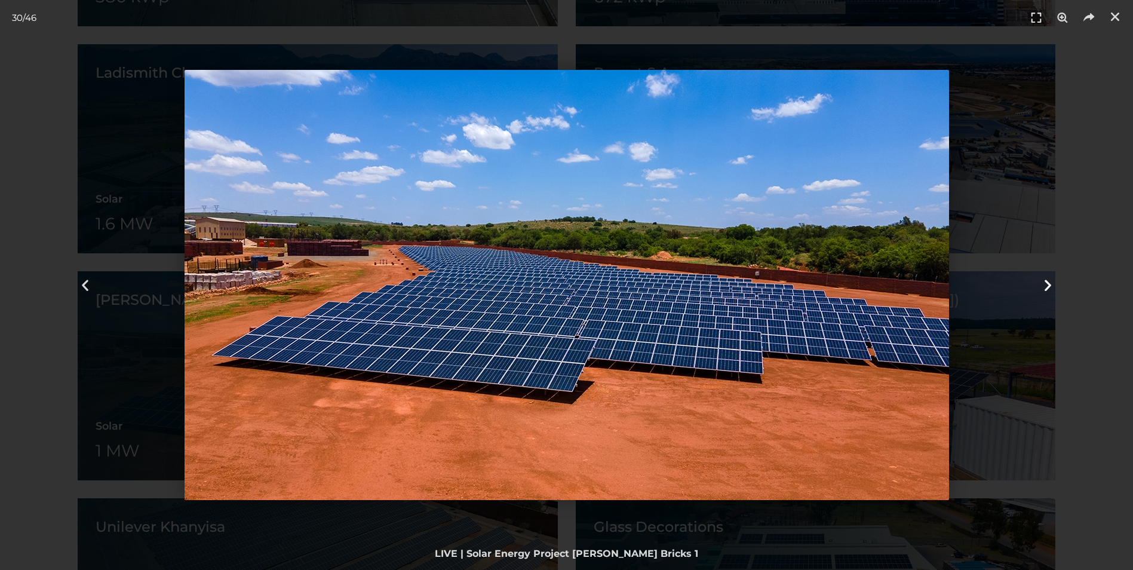
click at [1045, 290] on icon "Next slide" at bounding box center [1047, 285] width 15 height 15
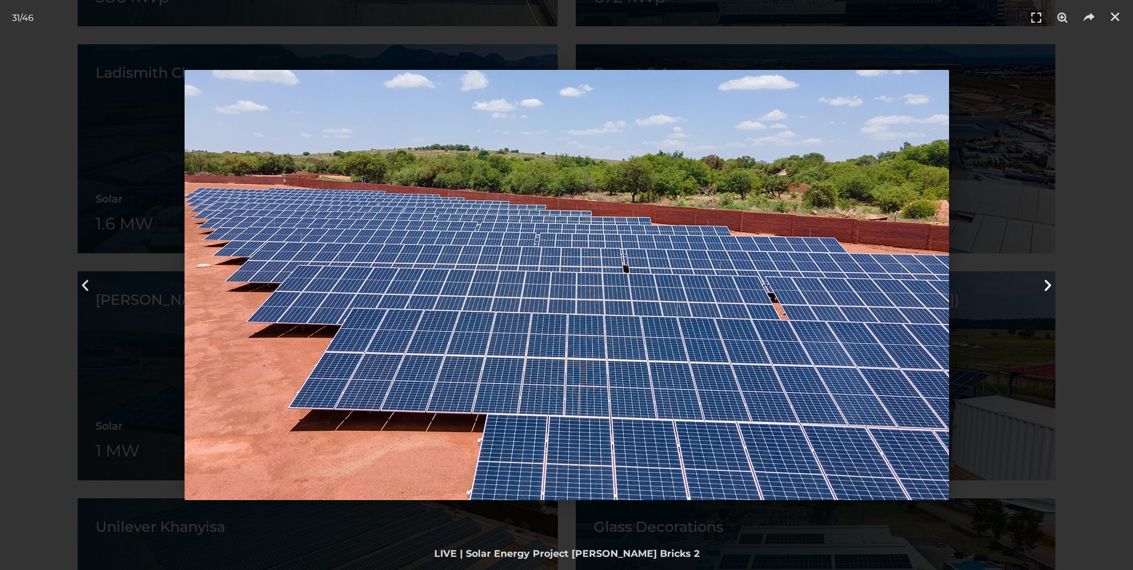
click at [1045, 290] on icon "Next slide" at bounding box center [1047, 285] width 15 height 15
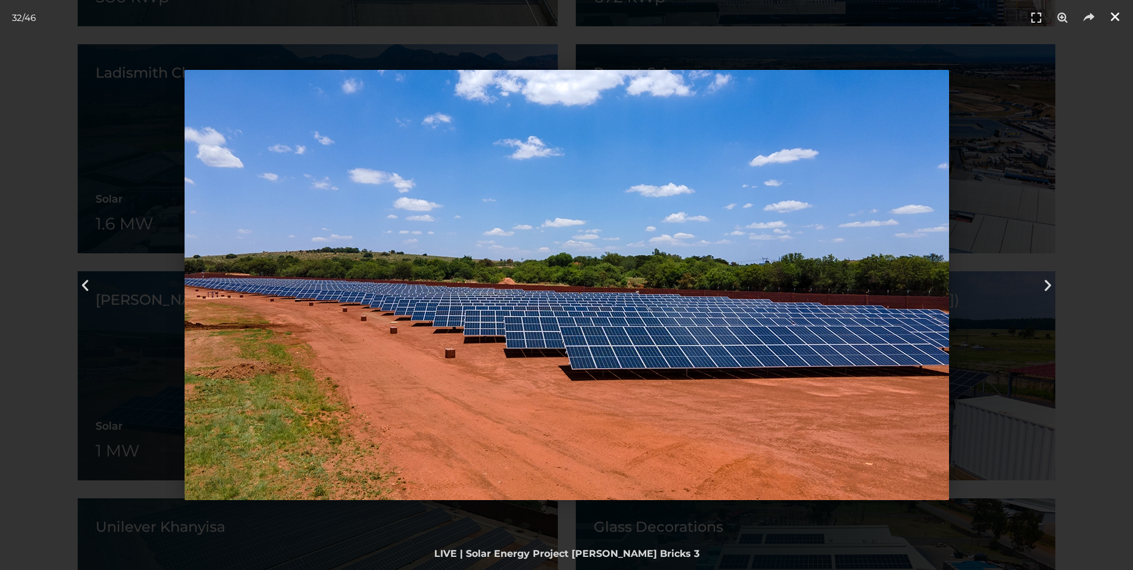
click at [1115, 18] on icon "Close (Esc)" at bounding box center [1115, 17] width 12 height 12
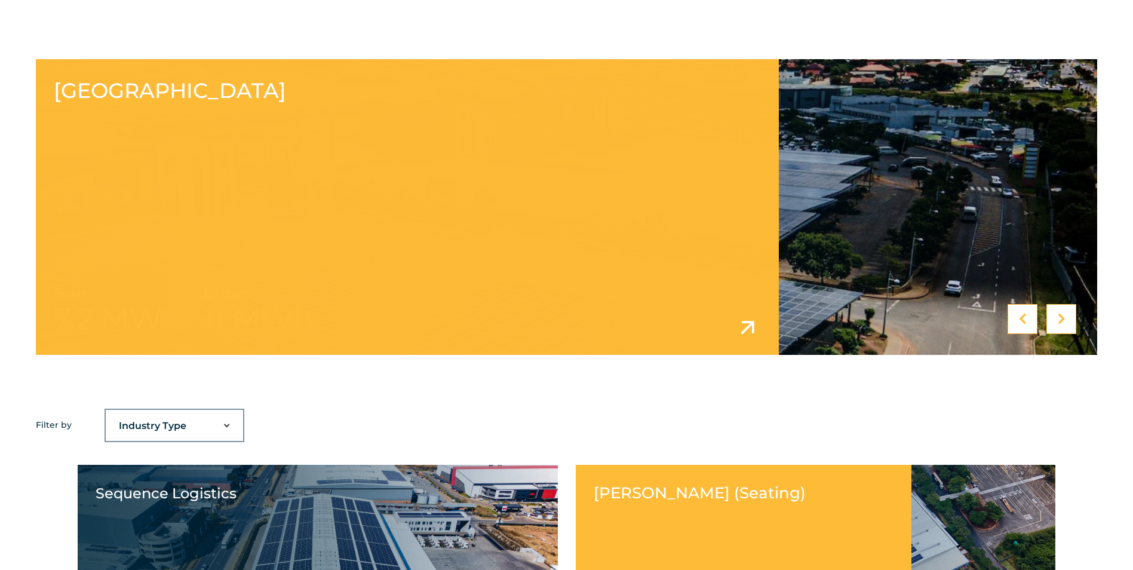
scroll to position [776, 0]
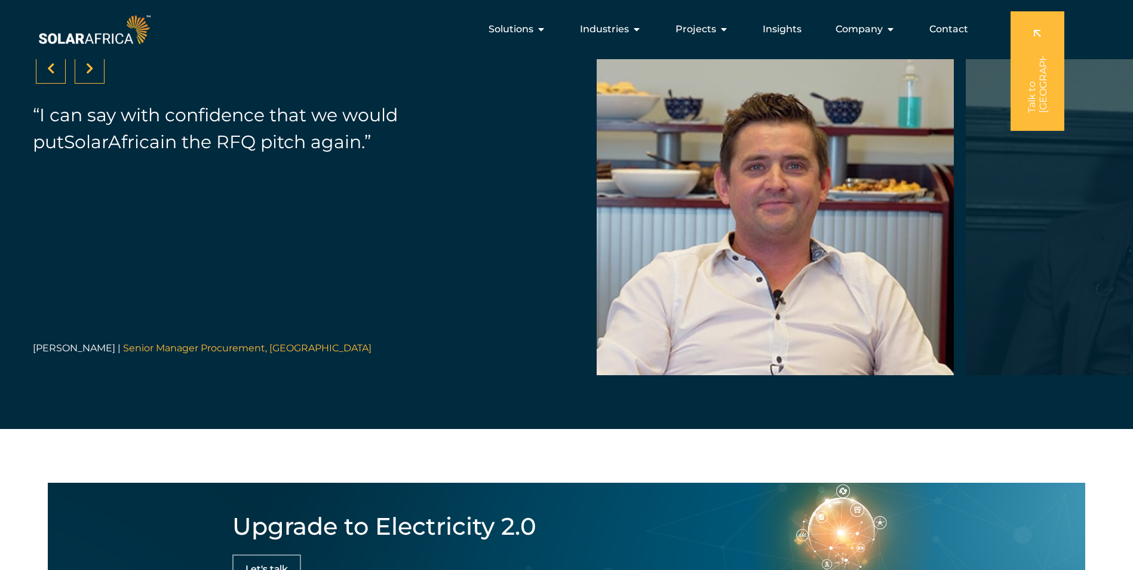
scroll to position [4120, 0]
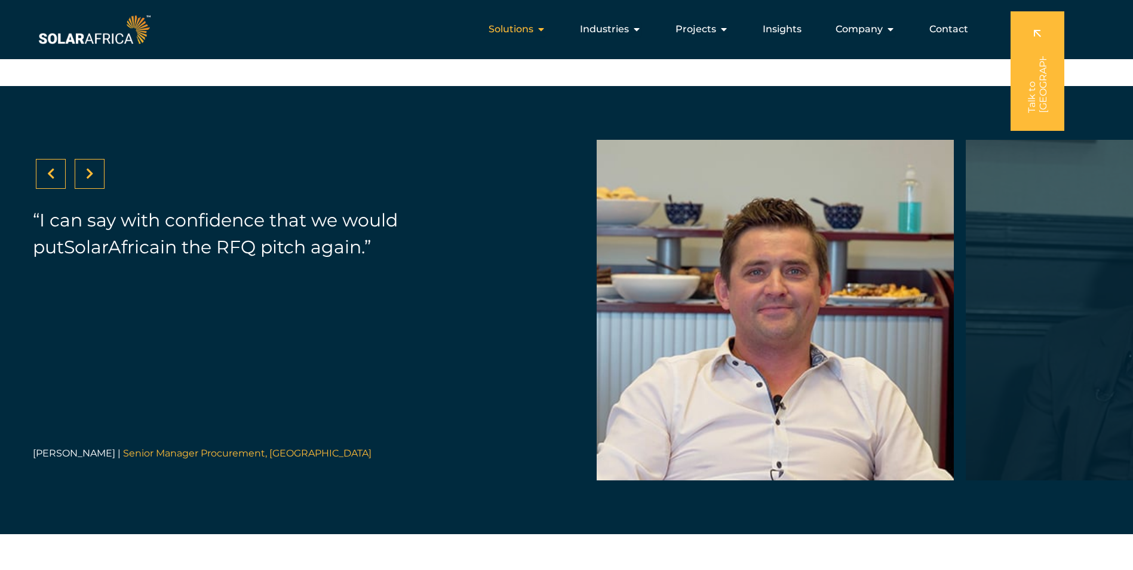
click at [546, 27] on icon "Menu" at bounding box center [541, 29] width 10 height 10
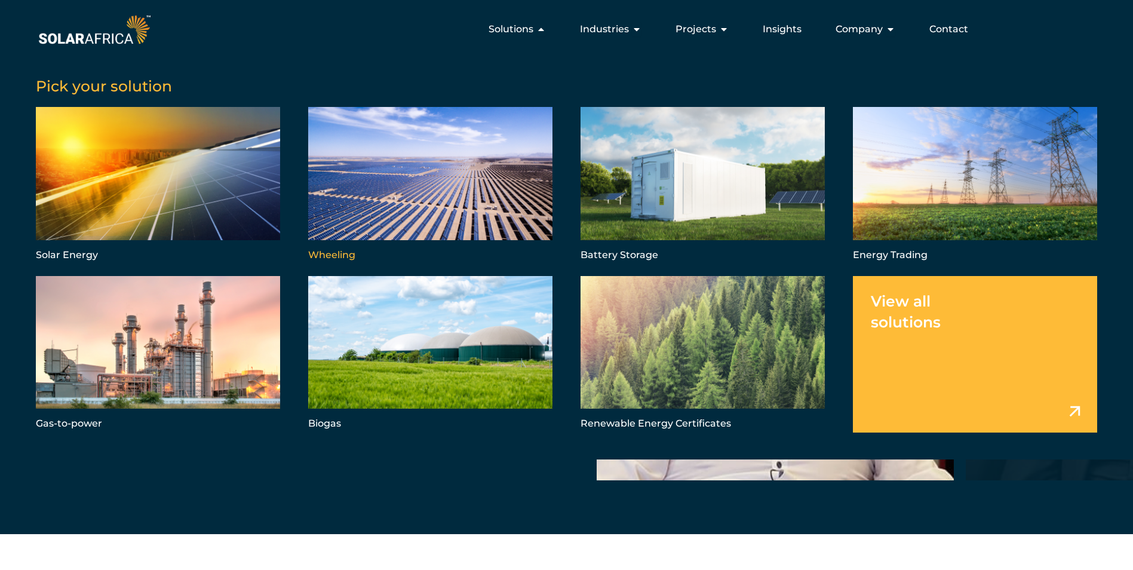
click at [419, 198] on link "Menu" at bounding box center [430, 185] width 244 height 156
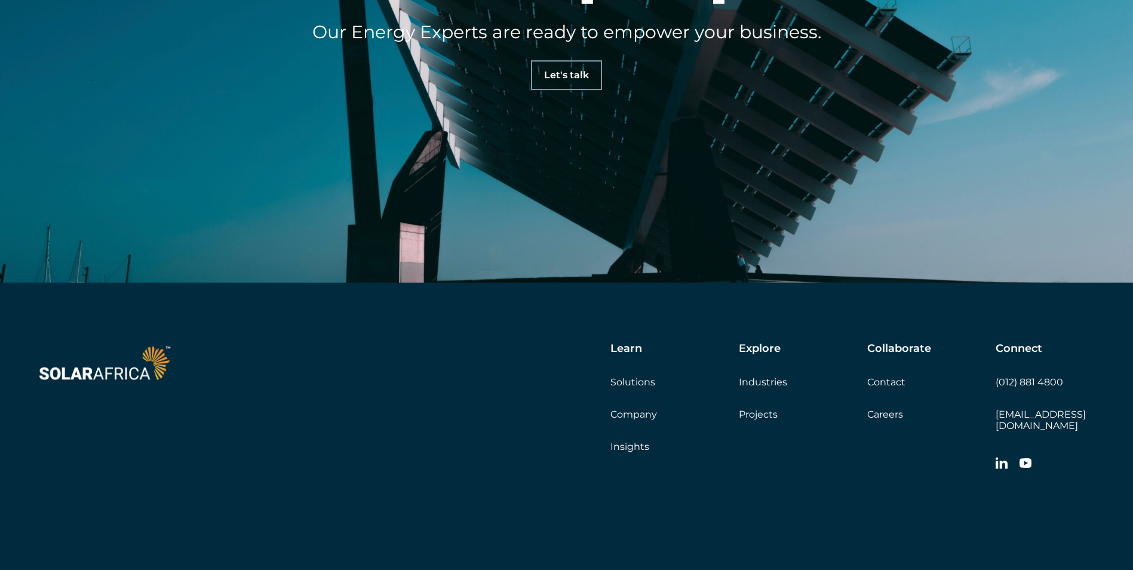
scroll to position [3844, 0]
click at [768, 342] on div "Explore Industries Projects" at bounding box center [803, 381] width 128 height 78
click at [774, 376] on link "Industries" at bounding box center [763, 381] width 48 height 11
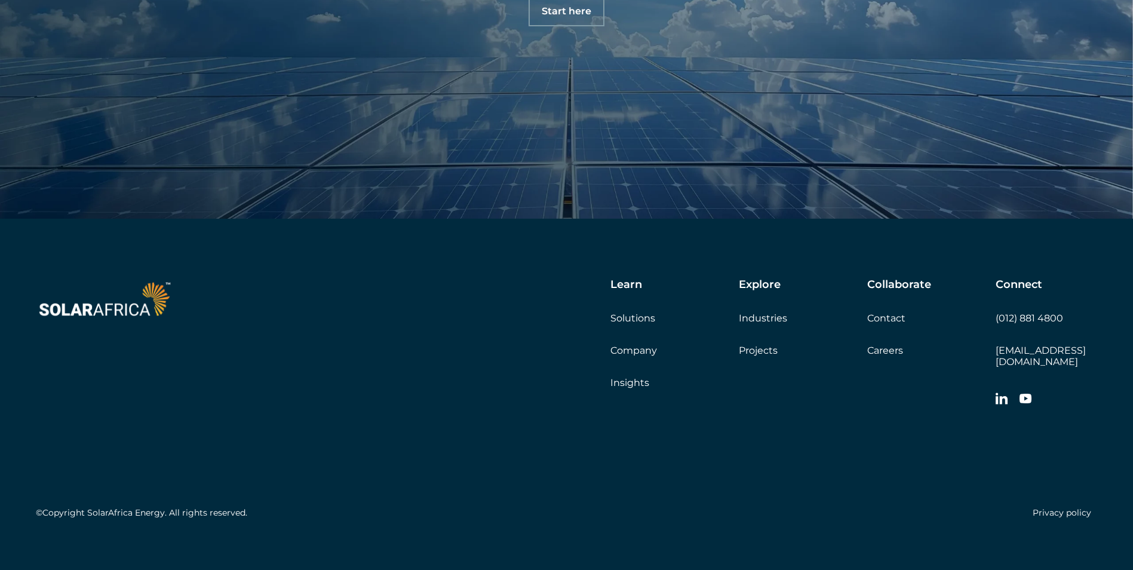
scroll to position [1683, 0]
